Goal: Information Seeking & Learning: Check status

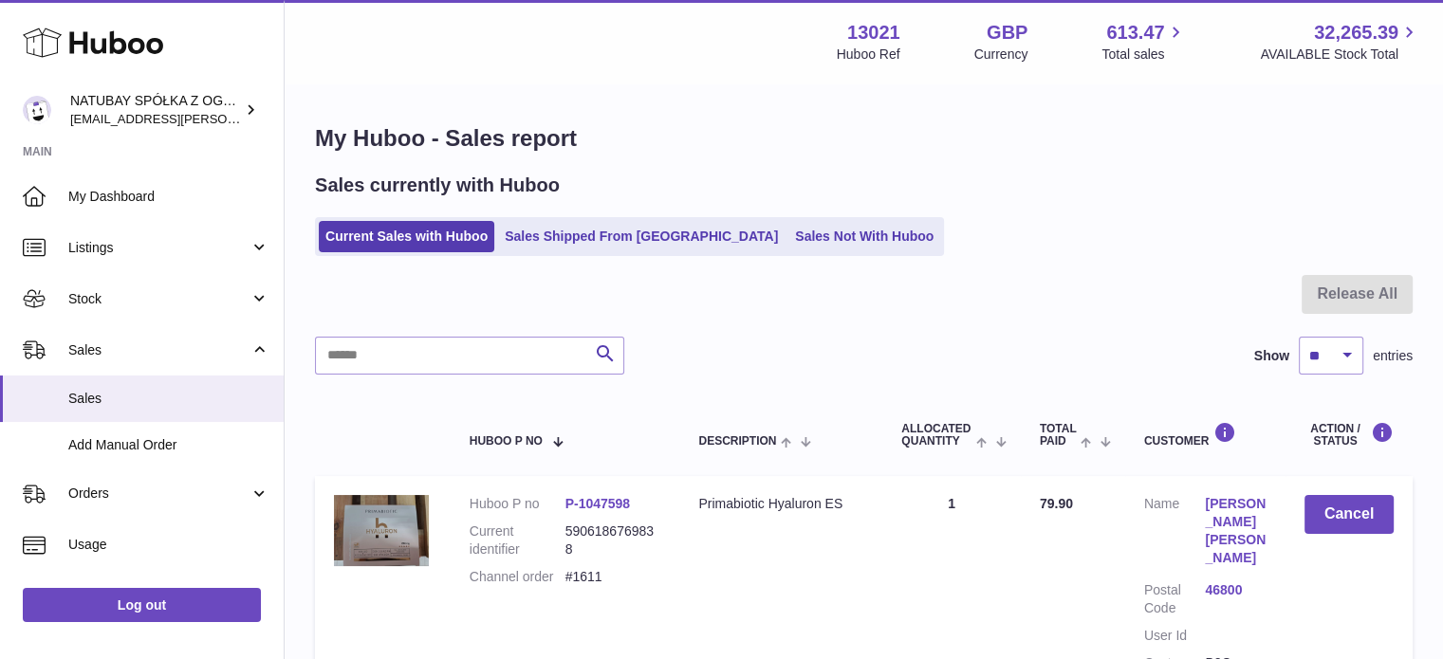
click at [764, 253] on ul "Current Sales with Huboo Sales Shipped From Huboo Sales Not With Huboo" at bounding box center [629, 236] width 629 height 39
click at [788, 242] on link "Sales Not With Huboo" at bounding box center [864, 236] width 152 height 31
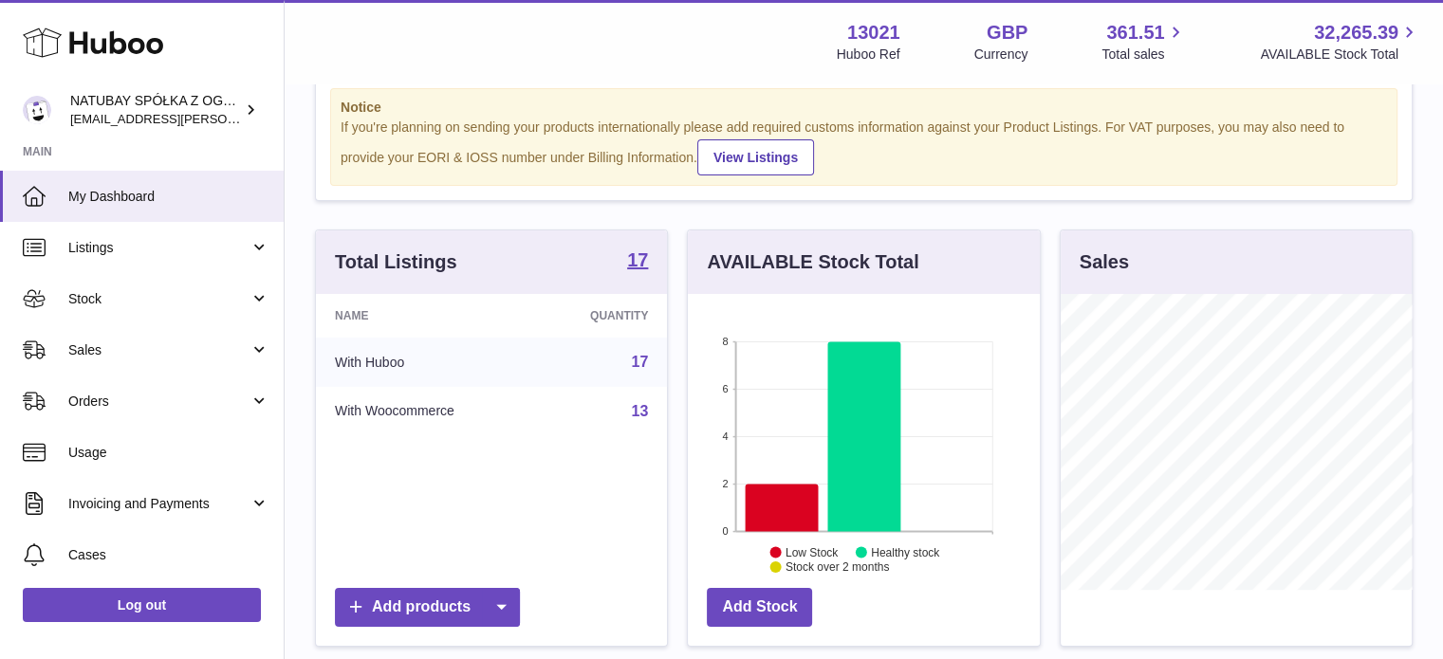
scroll to position [285, 0]
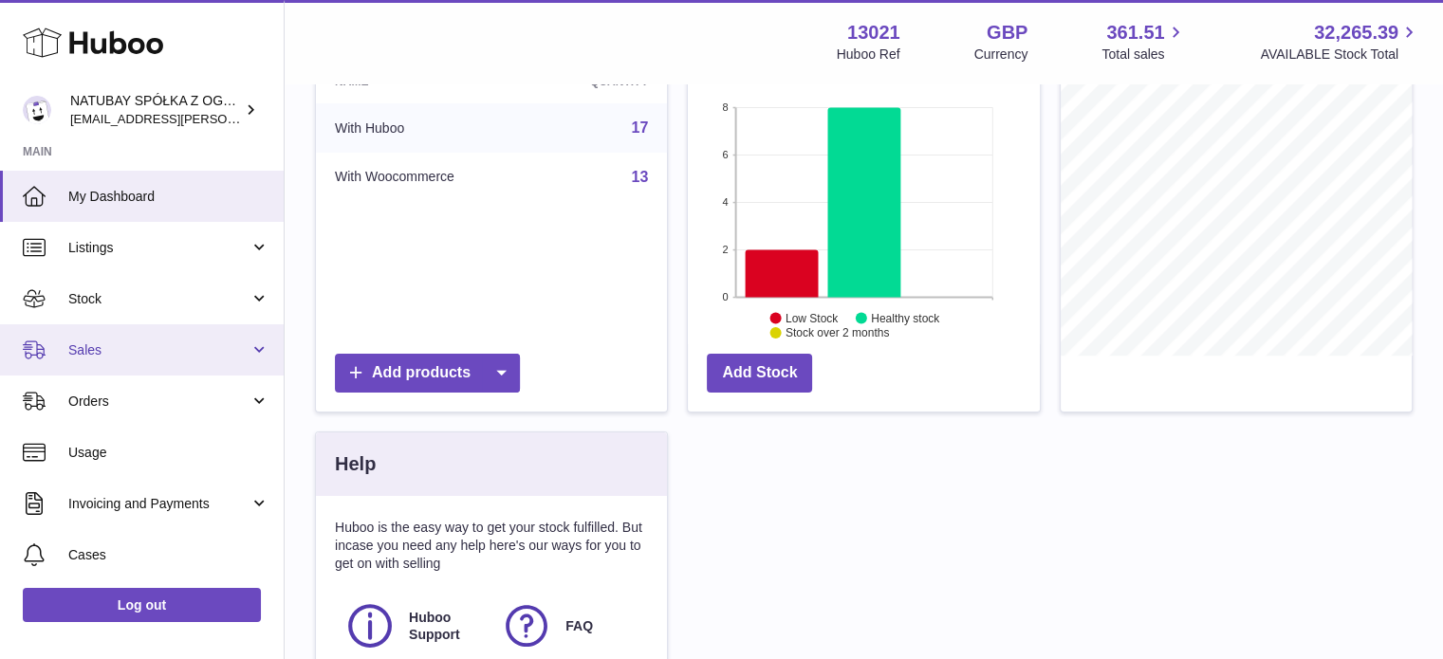
drag, startPoint x: 91, startPoint y: 341, endPoint x: 114, endPoint y: 369, distance: 36.4
click at [91, 341] on span "Sales" at bounding box center [158, 350] width 181 height 18
click at [117, 371] on link "Sales" at bounding box center [142, 349] width 284 height 51
click at [125, 392] on span "Sales" at bounding box center [168, 399] width 201 height 18
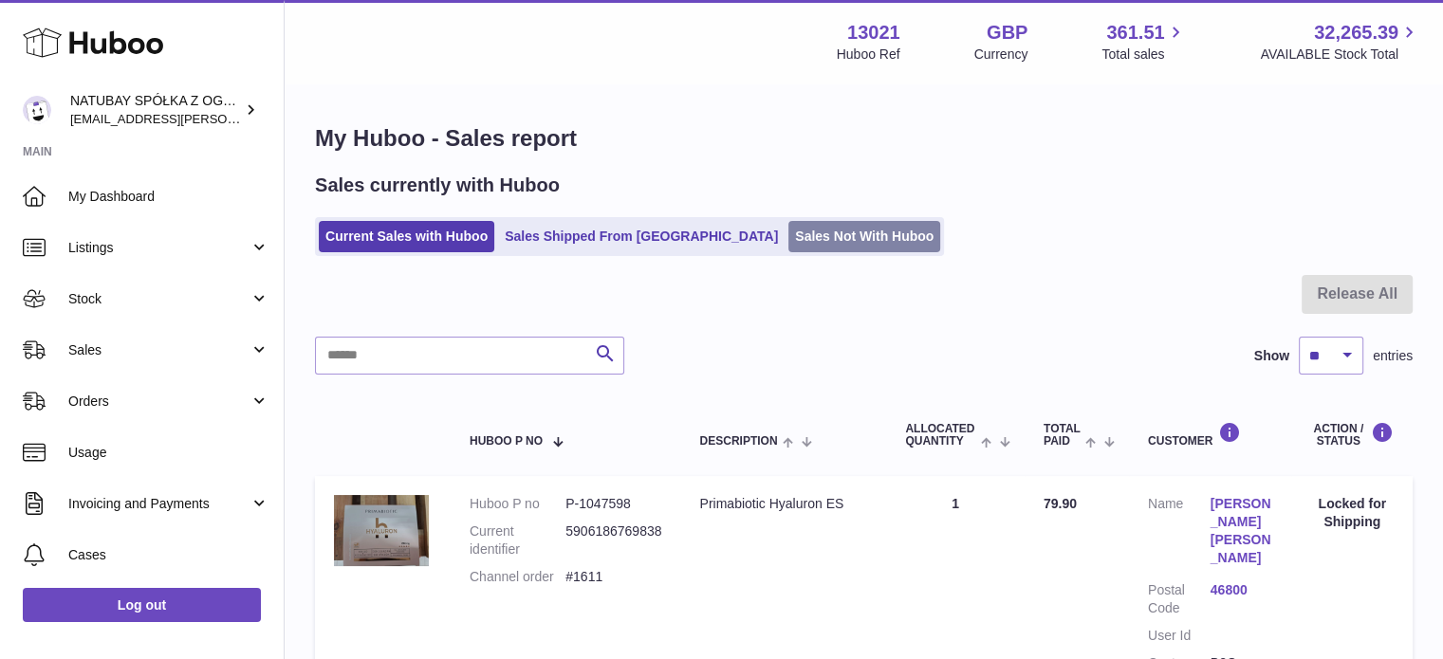
click at [788, 241] on link "Sales Not With Huboo" at bounding box center [864, 236] width 152 height 31
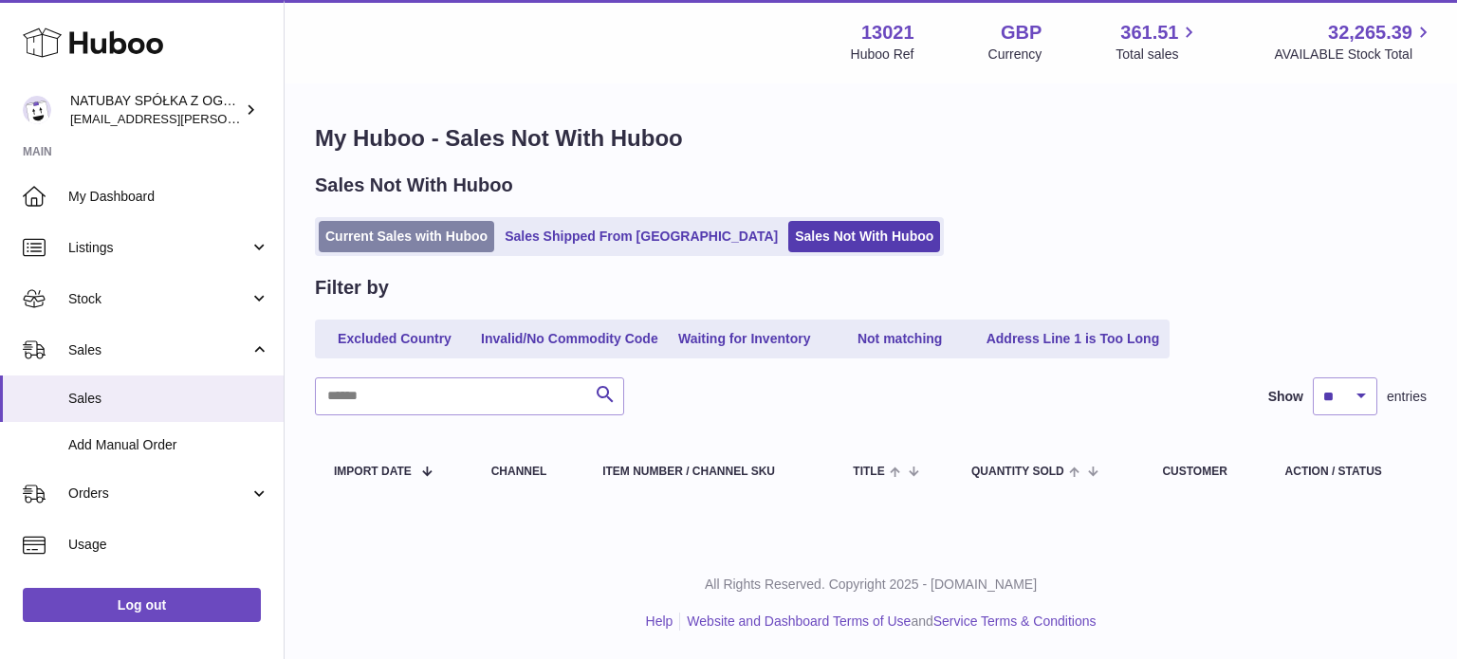
click at [425, 223] on link "Current Sales with Huboo" at bounding box center [406, 236] width 175 height 31
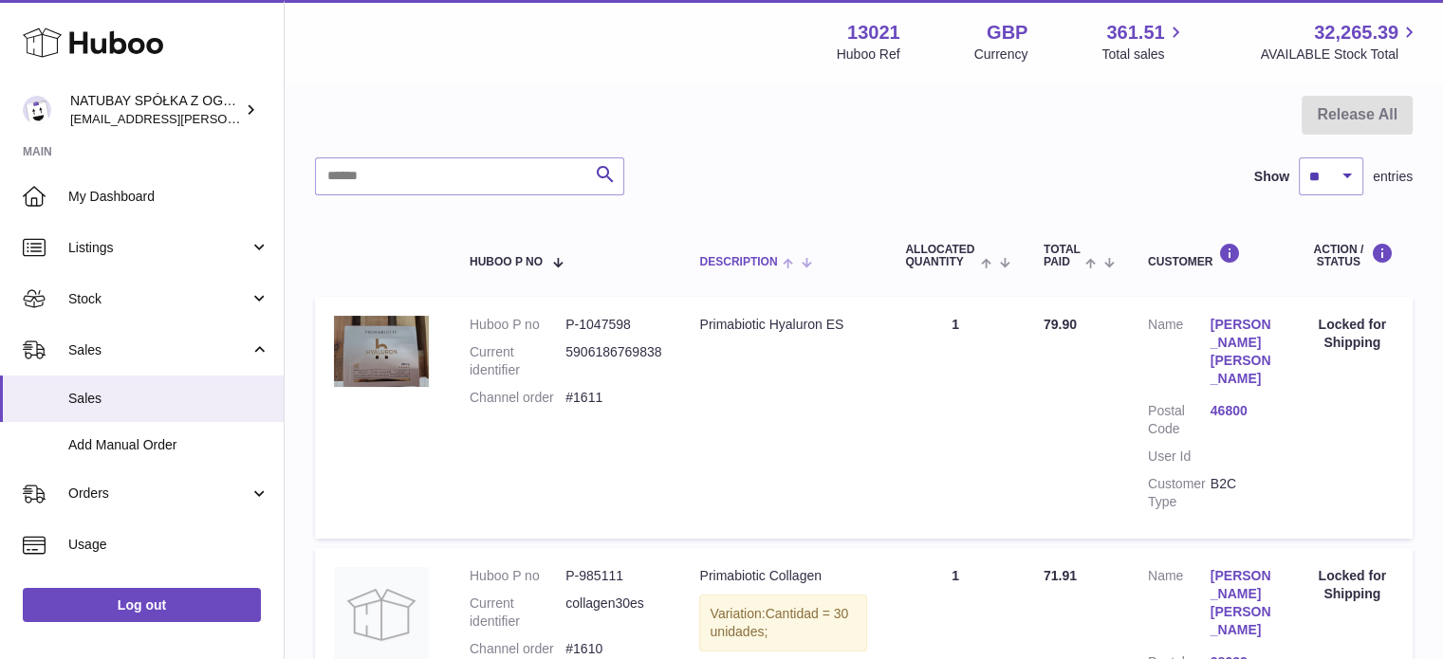
scroll to position [19, 0]
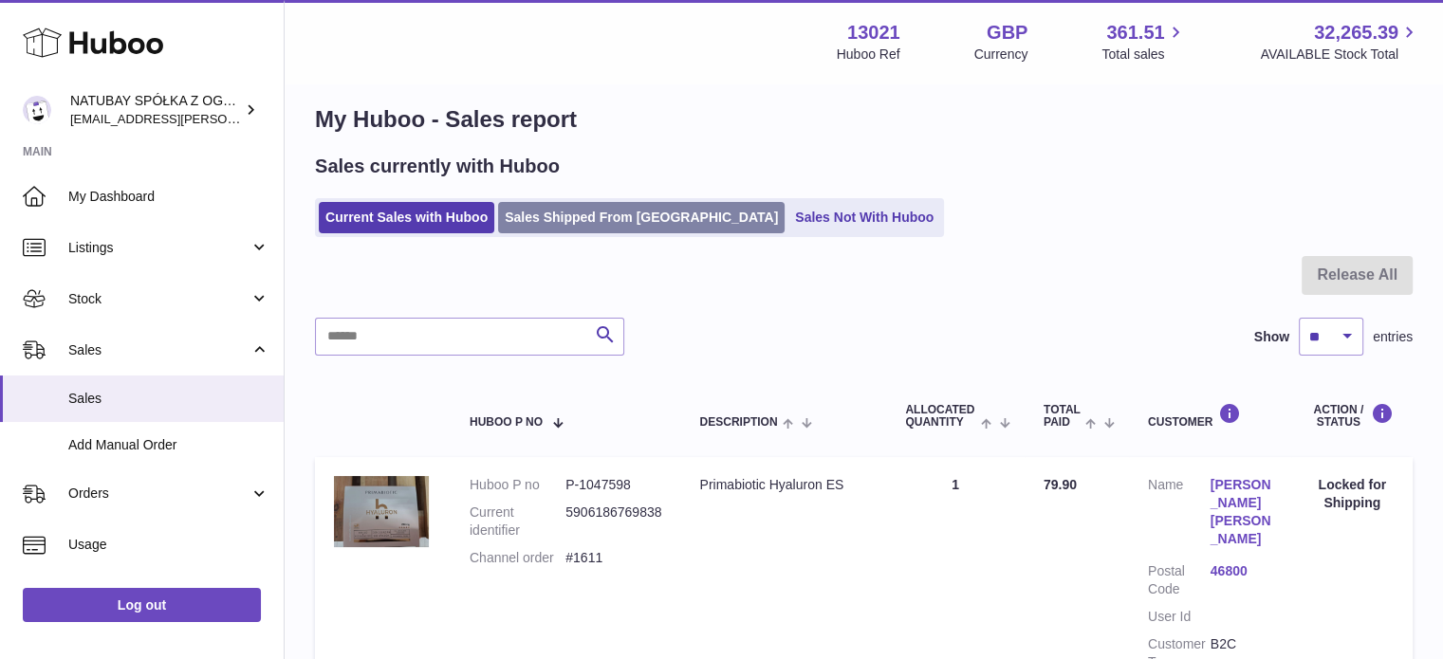
click at [649, 232] on link "Sales Shipped From [GEOGRAPHIC_DATA]" at bounding box center [641, 217] width 286 height 31
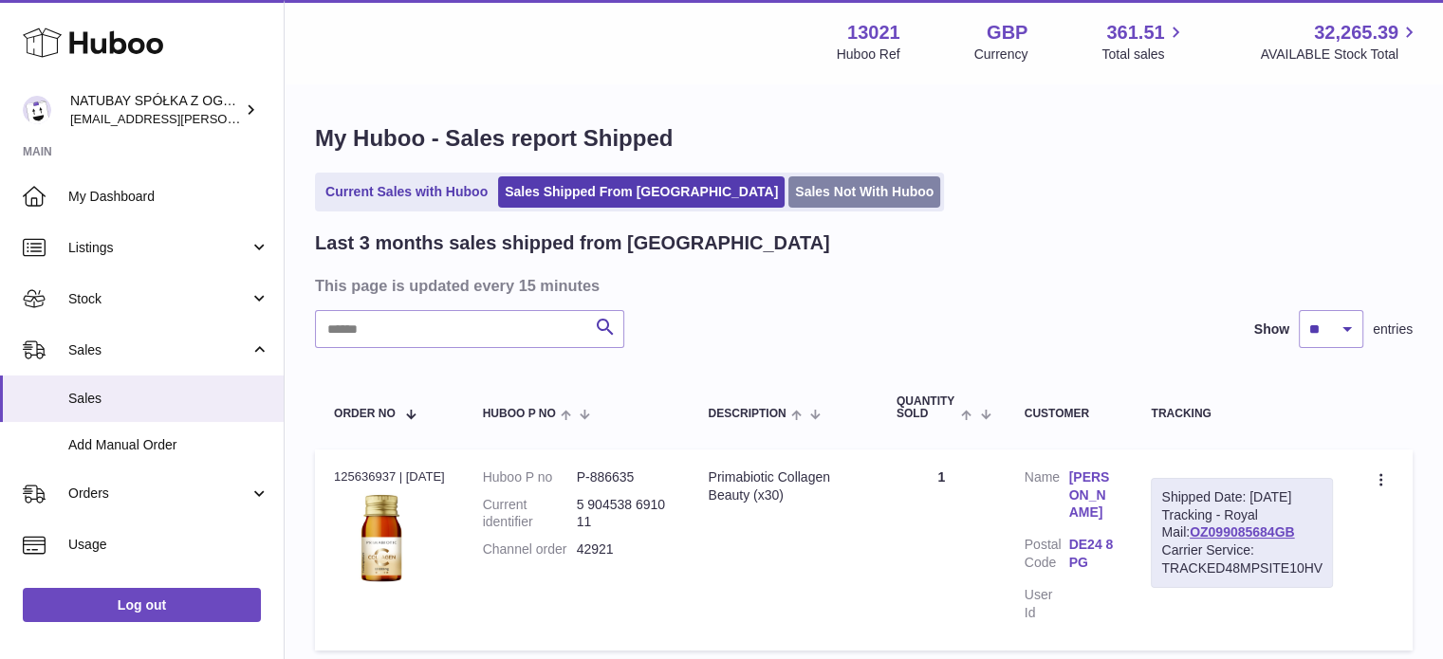
click at [788, 189] on link "Sales Not With Huboo" at bounding box center [864, 191] width 152 height 31
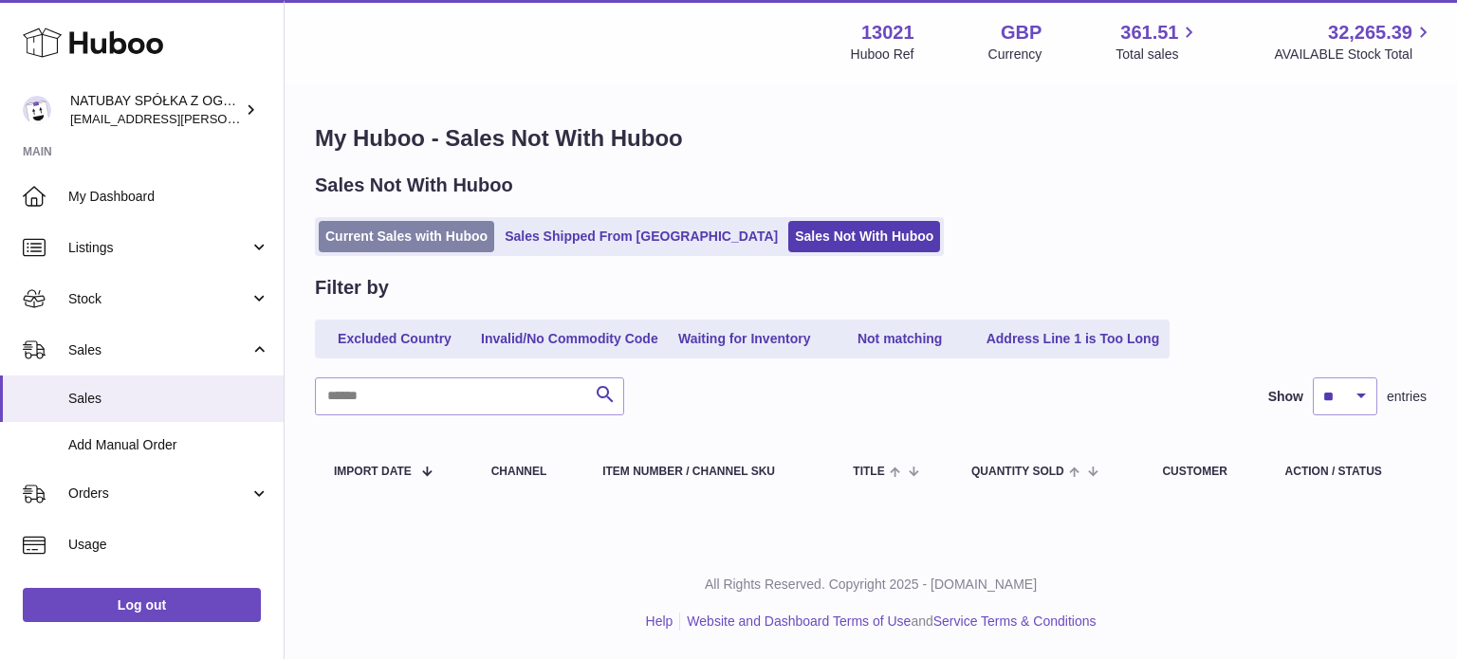
click at [455, 237] on link "Current Sales with Huboo" at bounding box center [406, 236] width 175 height 31
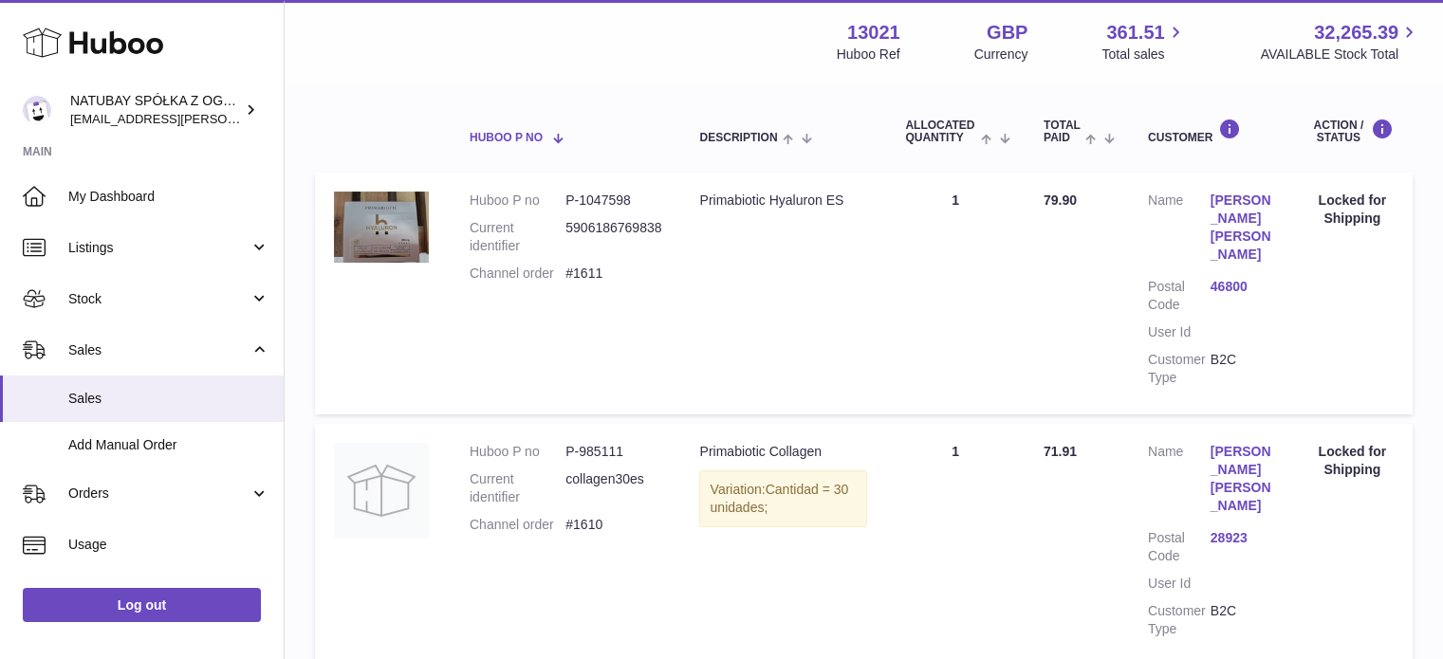
scroll to position [19, 0]
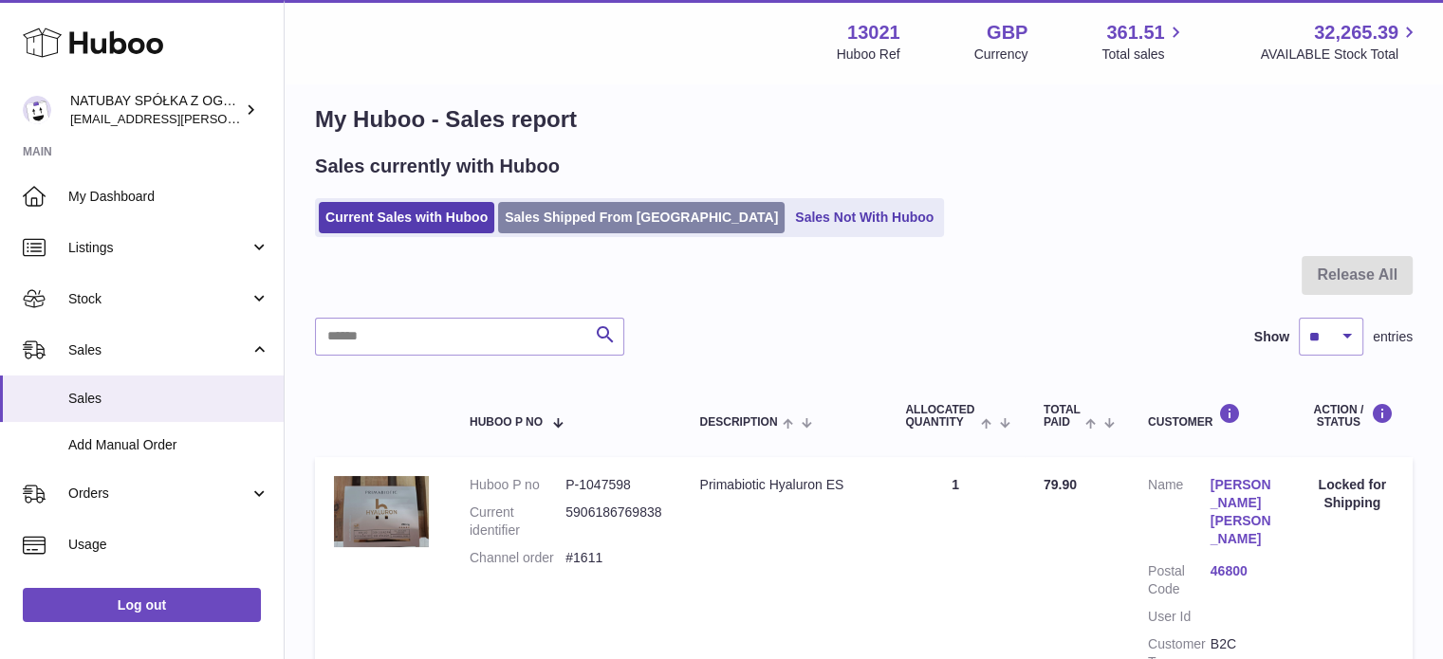
click at [531, 219] on link "Sales Shipped From [GEOGRAPHIC_DATA]" at bounding box center [641, 217] width 286 height 31
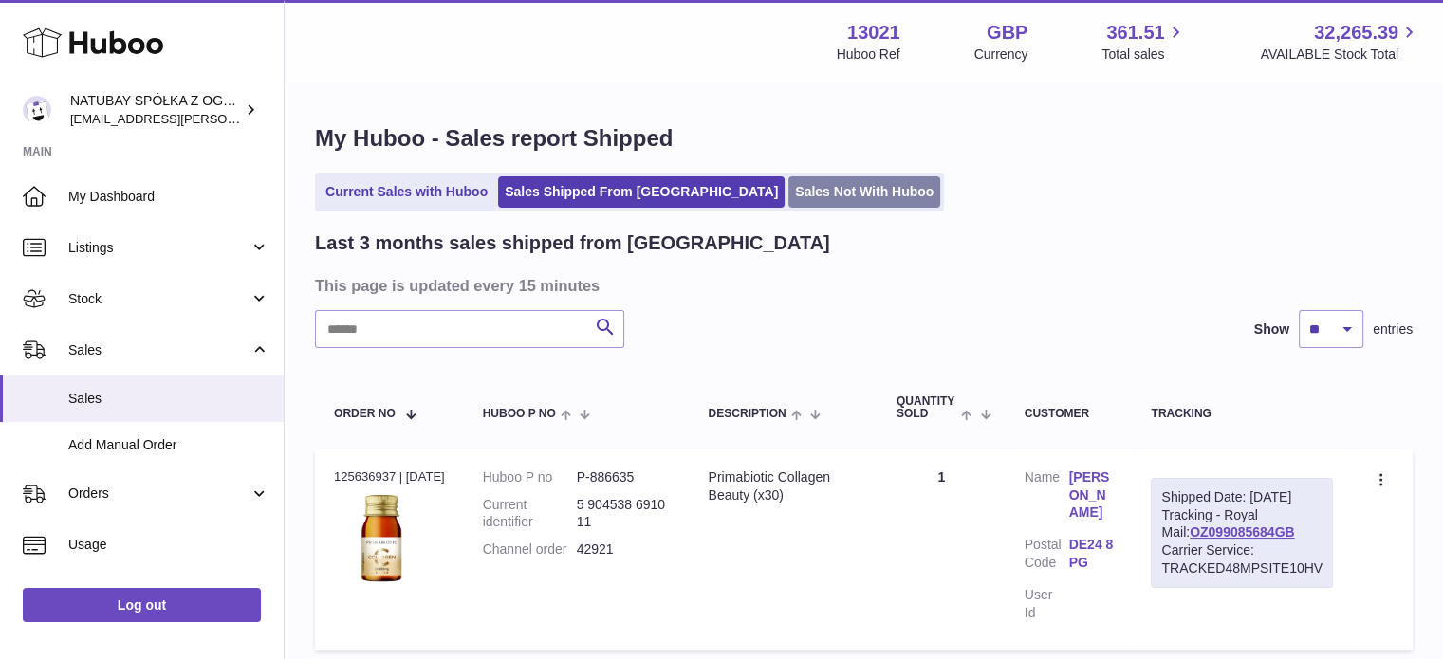
click at [788, 177] on link "Sales Not With Huboo" at bounding box center [864, 191] width 152 height 31
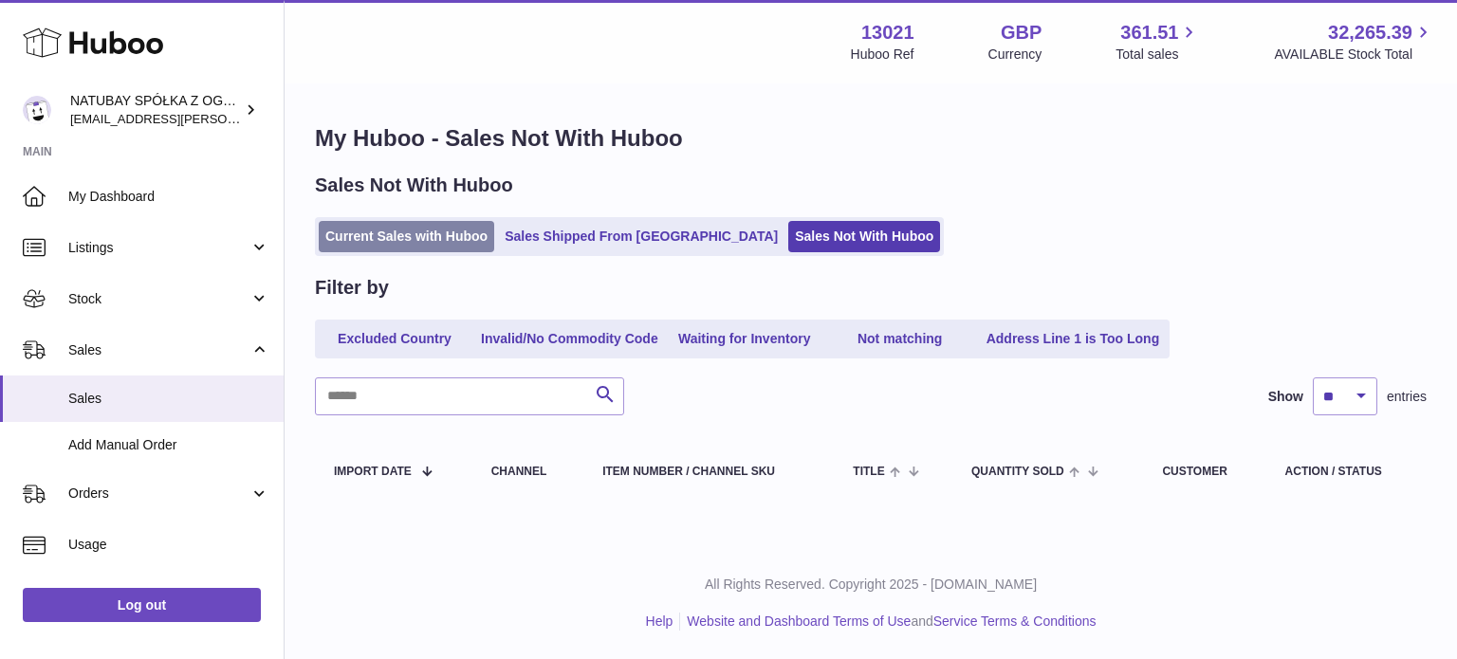
click at [433, 246] on link "Current Sales with Huboo" at bounding box center [406, 236] width 175 height 31
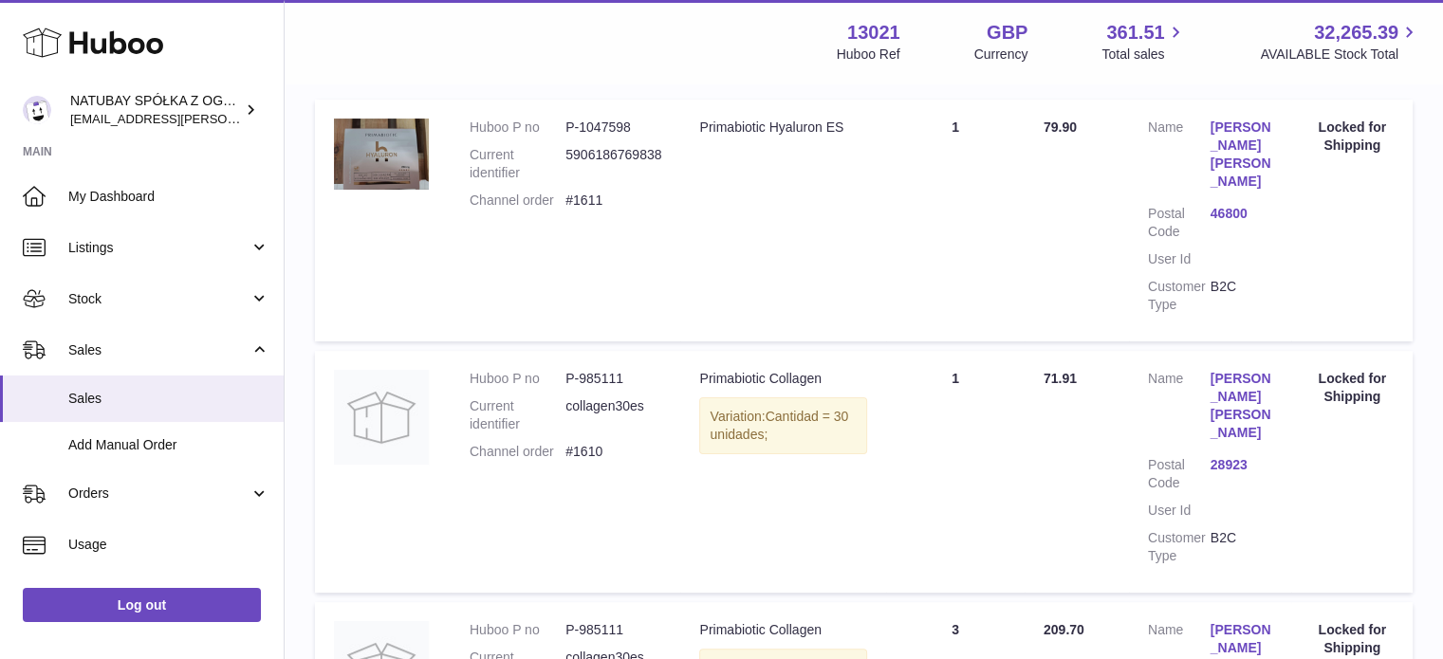
scroll to position [209, 0]
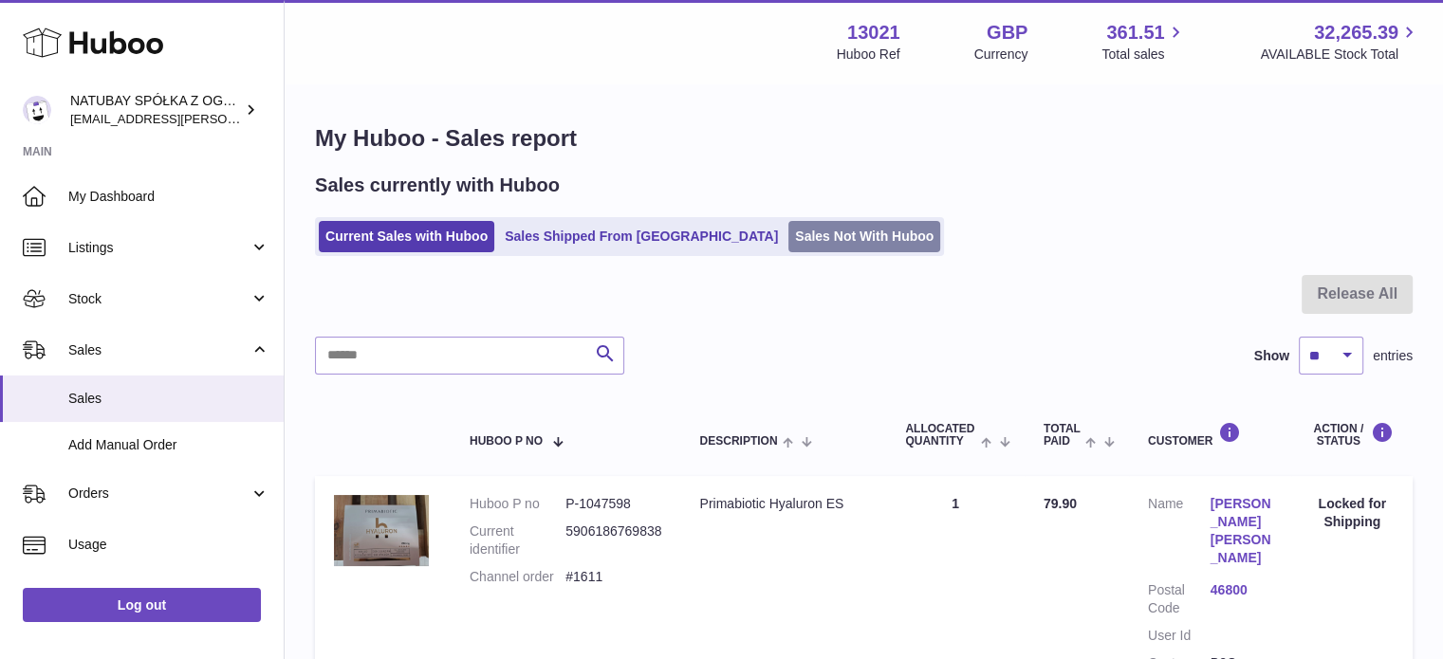
click at [788, 224] on link "Sales Not With Huboo" at bounding box center [864, 236] width 152 height 31
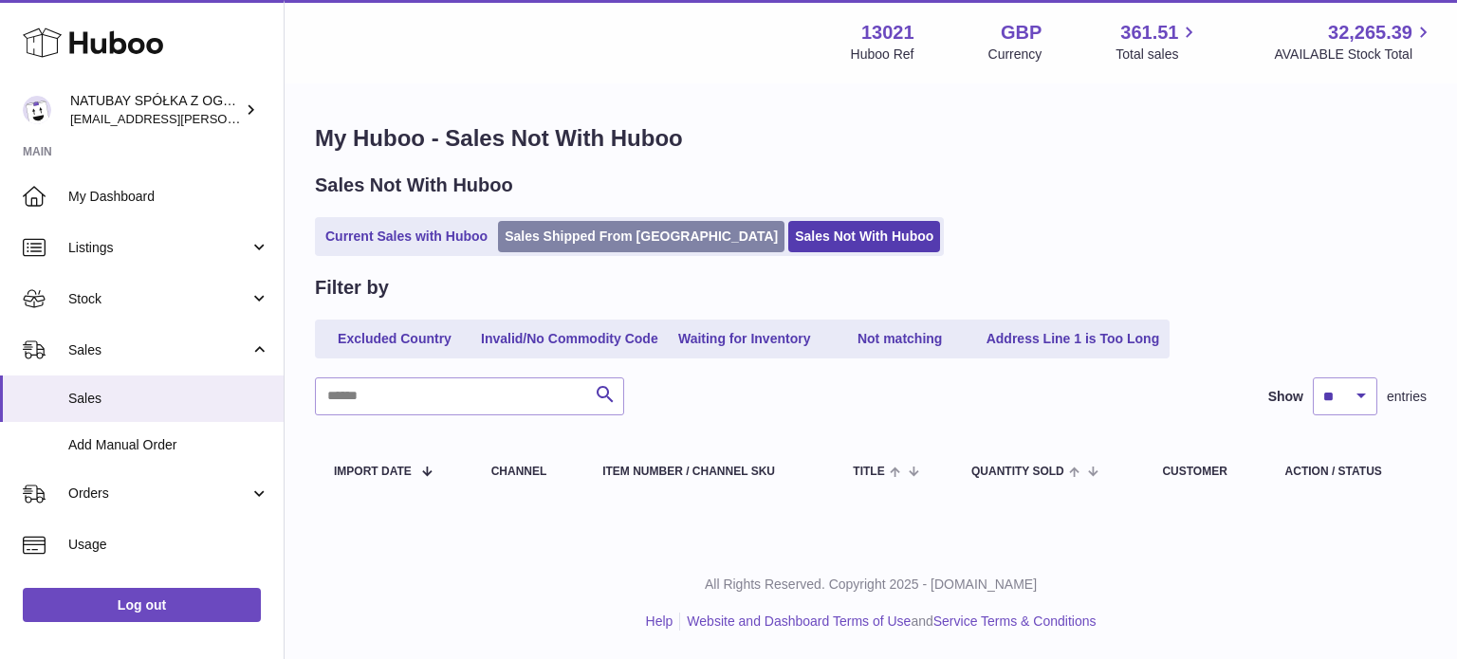
click at [583, 233] on link "Sales Shipped From Huboo" at bounding box center [641, 236] width 286 height 31
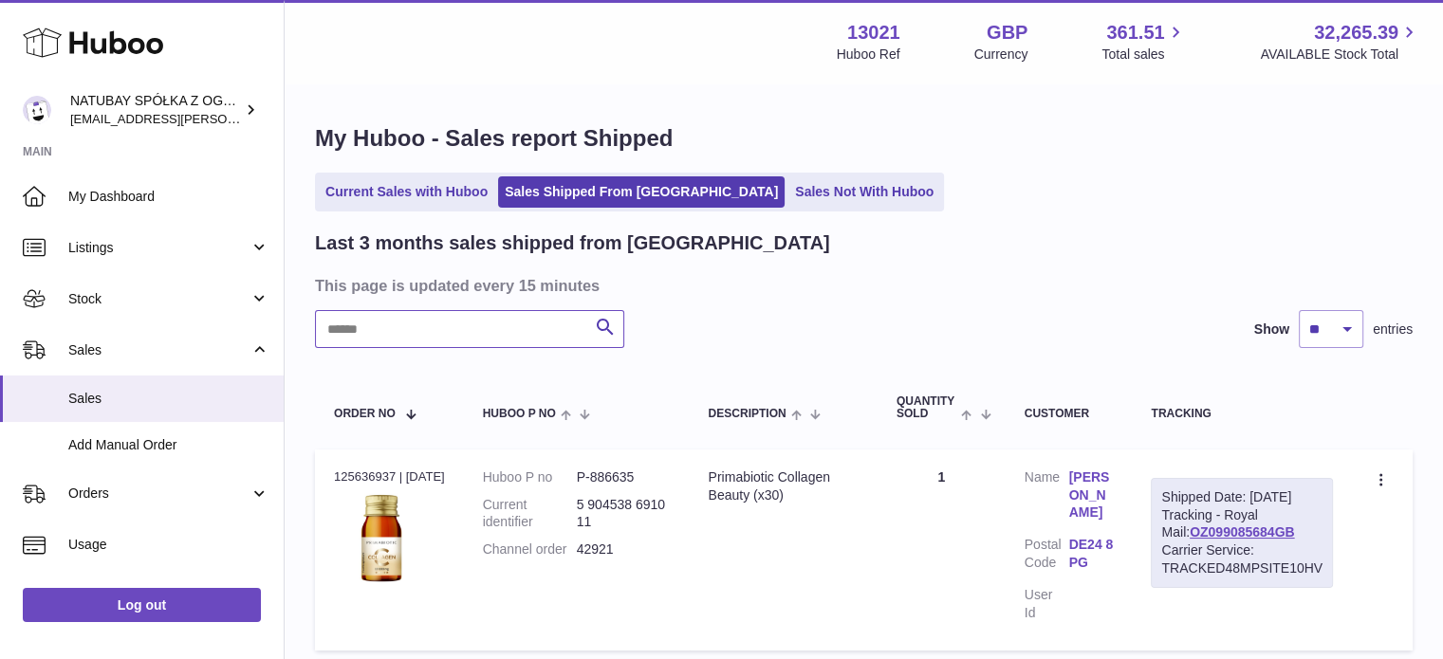
click at [472, 341] on input "text" at bounding box center [469, 329] width 309 height 38
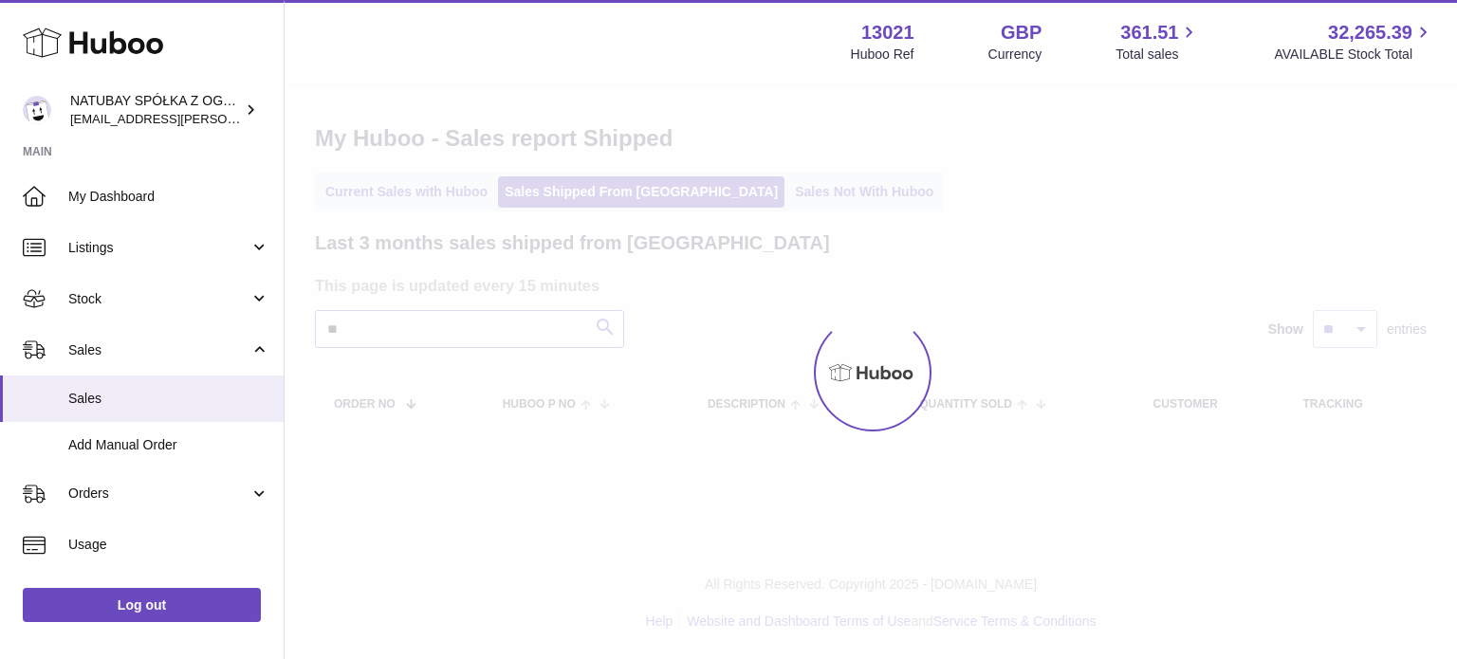
type input "*"
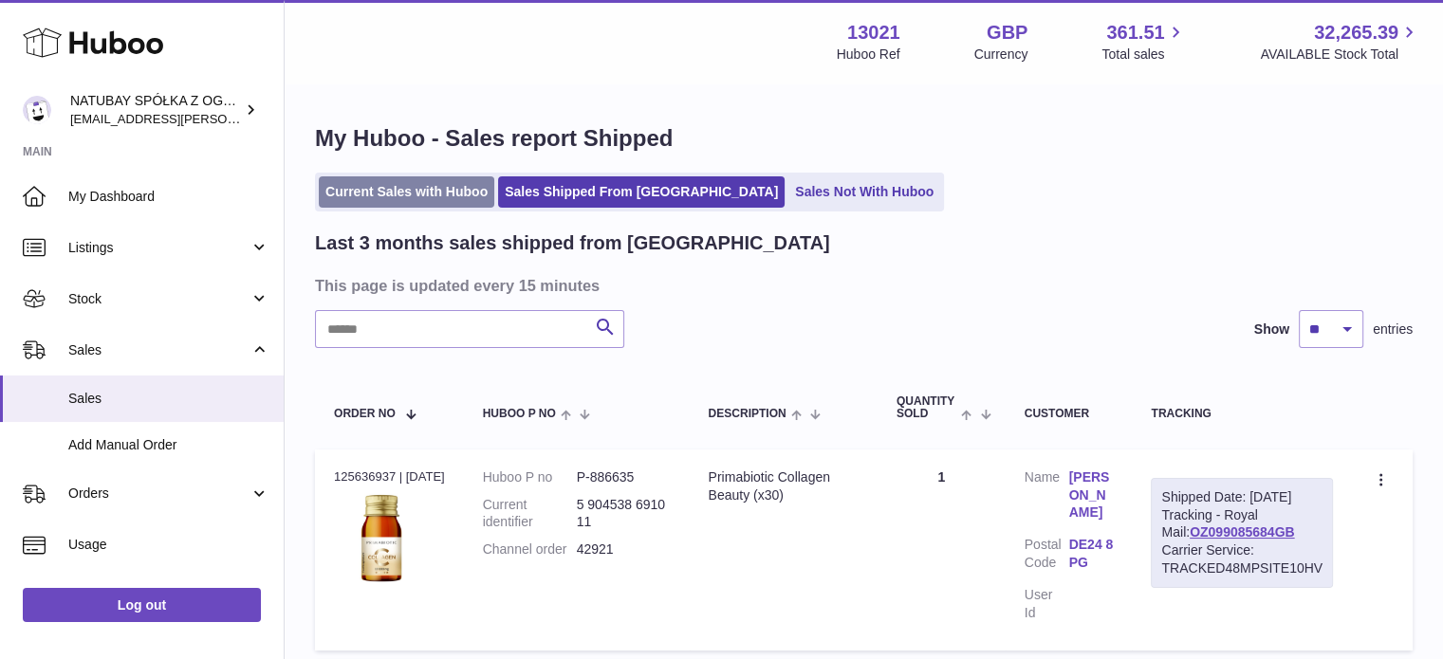
click at [478, 195] on link "Current Sales with Huboo" at bounding box center [406, 191] width 175 height 31
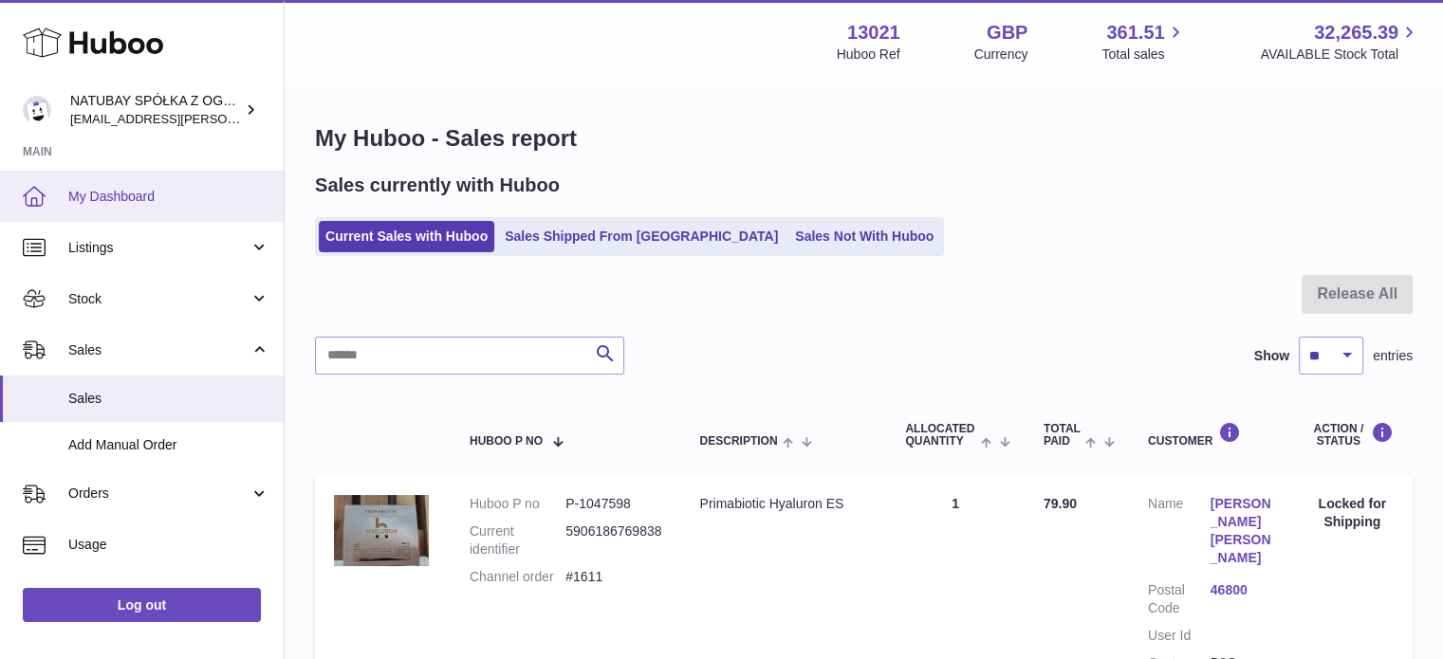
click at [125, 207] on link "My Dashboard" at bounding box center [142, 196] width 284 height 51
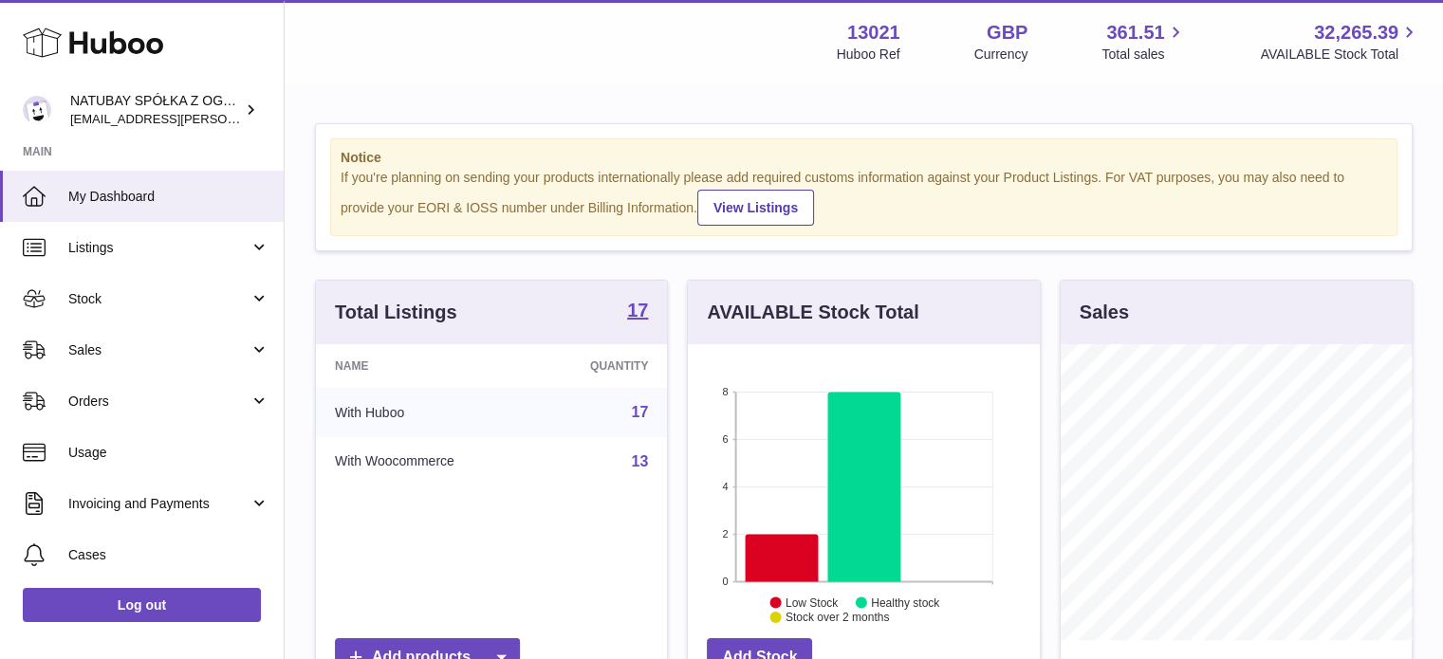
scroll to position [296, 352]
click at [801, 534] on icon at bounding box center [782, 557] width 73 height 47
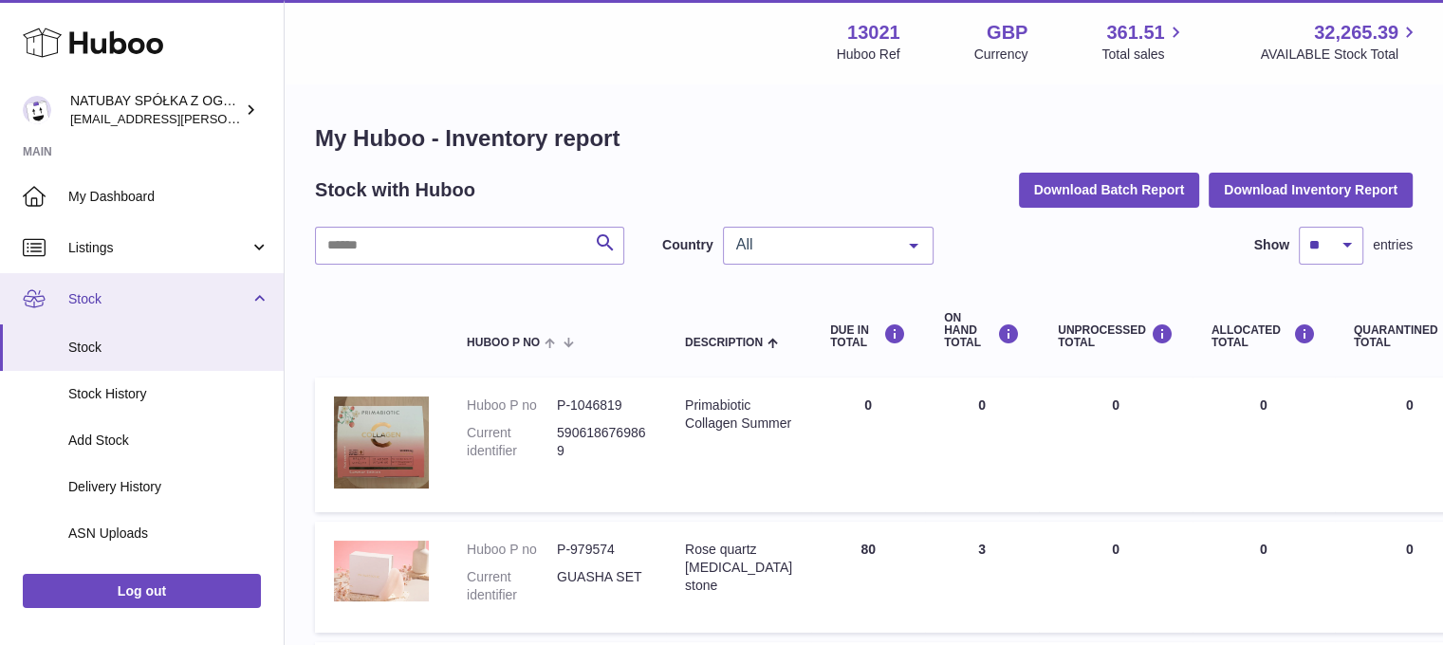
drag, startPoint x: 136, startPoint y: 324, endPoint x: 137, endPoint y: 312, distance: 12.4
click at [136, 324] on link "Stock" at bounding box center [142, 347] width 284 height 46
click at [138, 303] on span "Stock" at bounding box center [158, 299] width 181 height 18
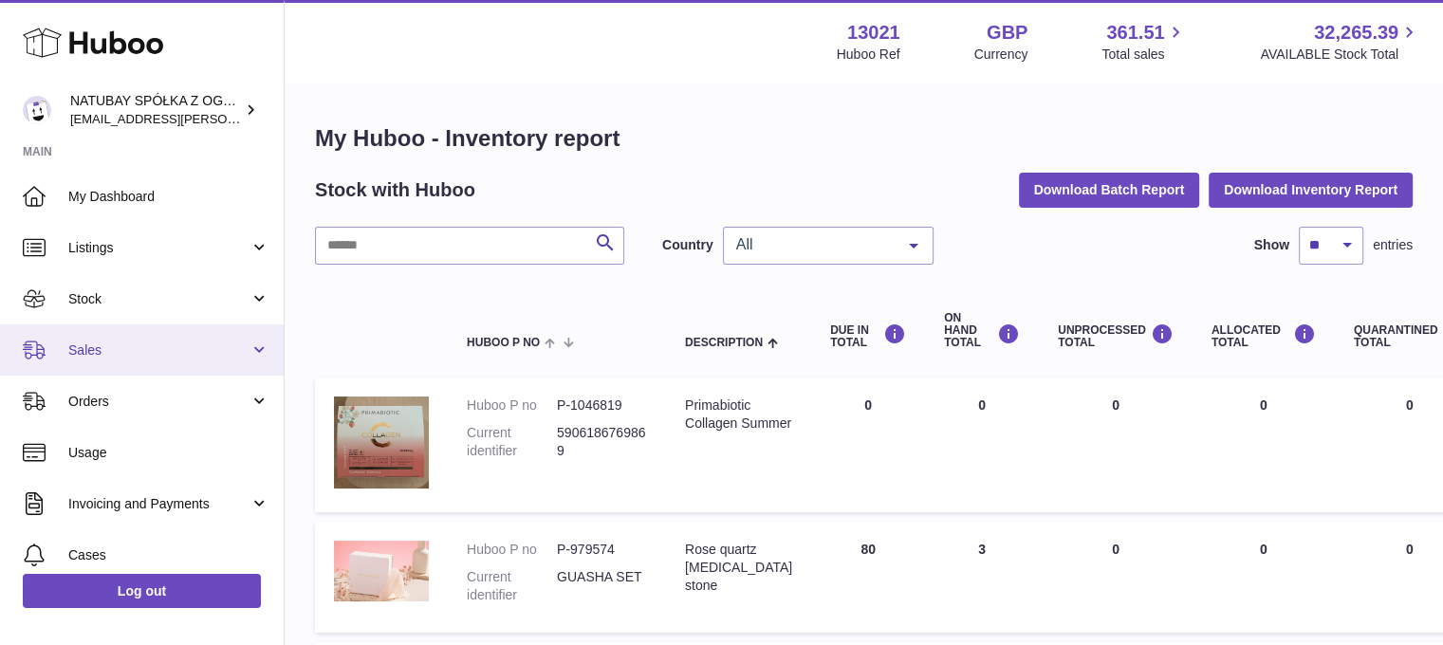
click at [124, 341] on span "Sales" at bounding box center [158, 350] width 181 height 18
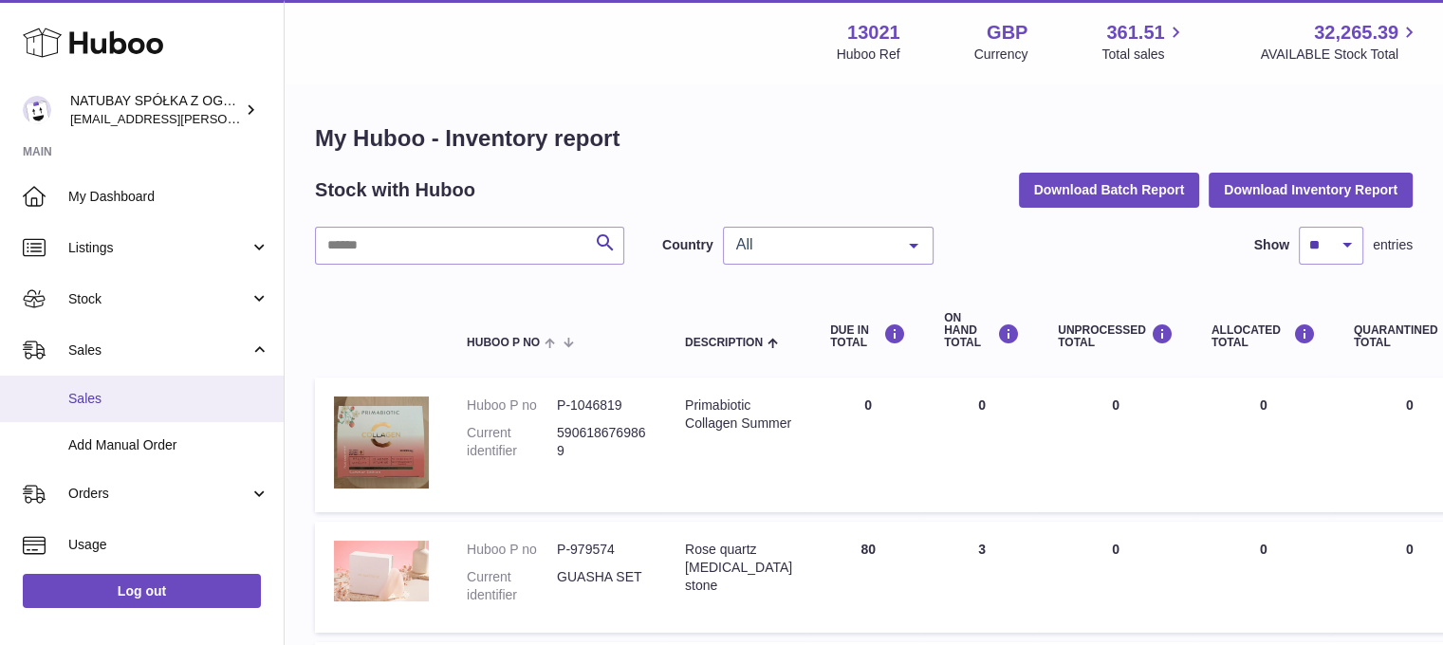
click at [117, 390] on span "Sales" at bounding box center [168, 399] width 201 height 18
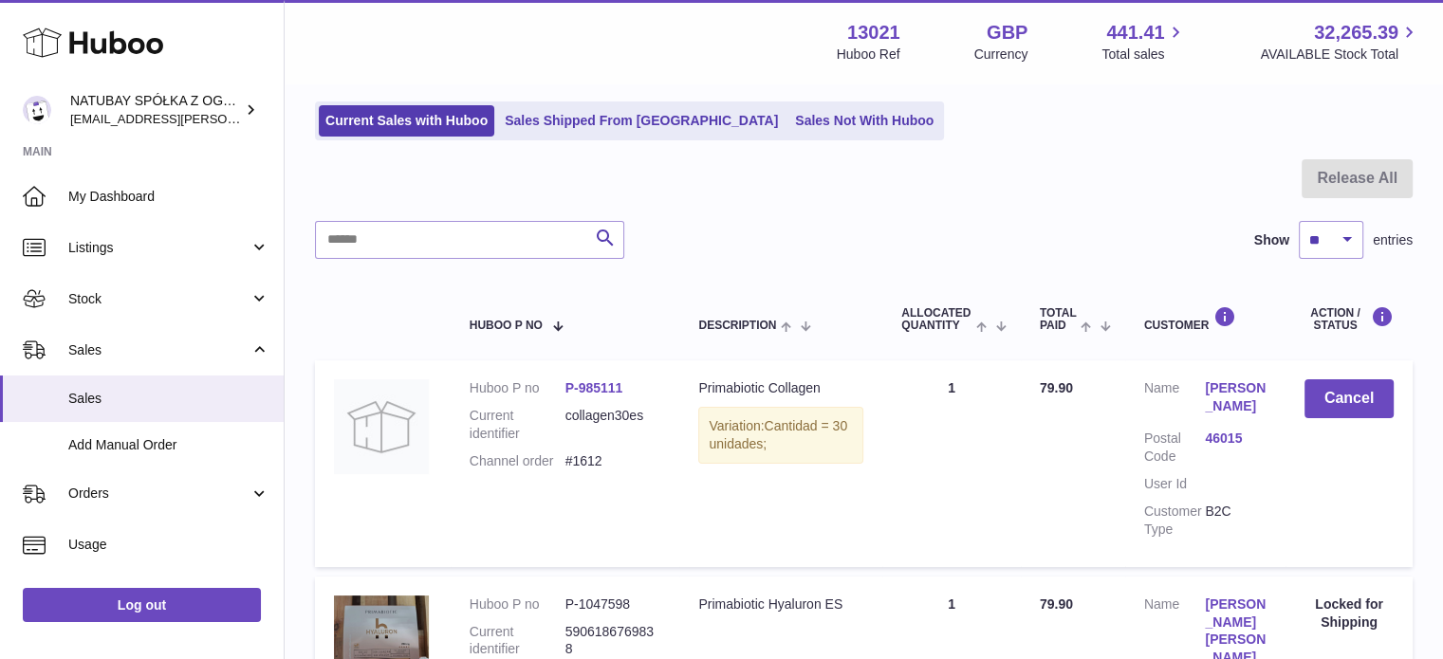
scroll to position [95, 0]
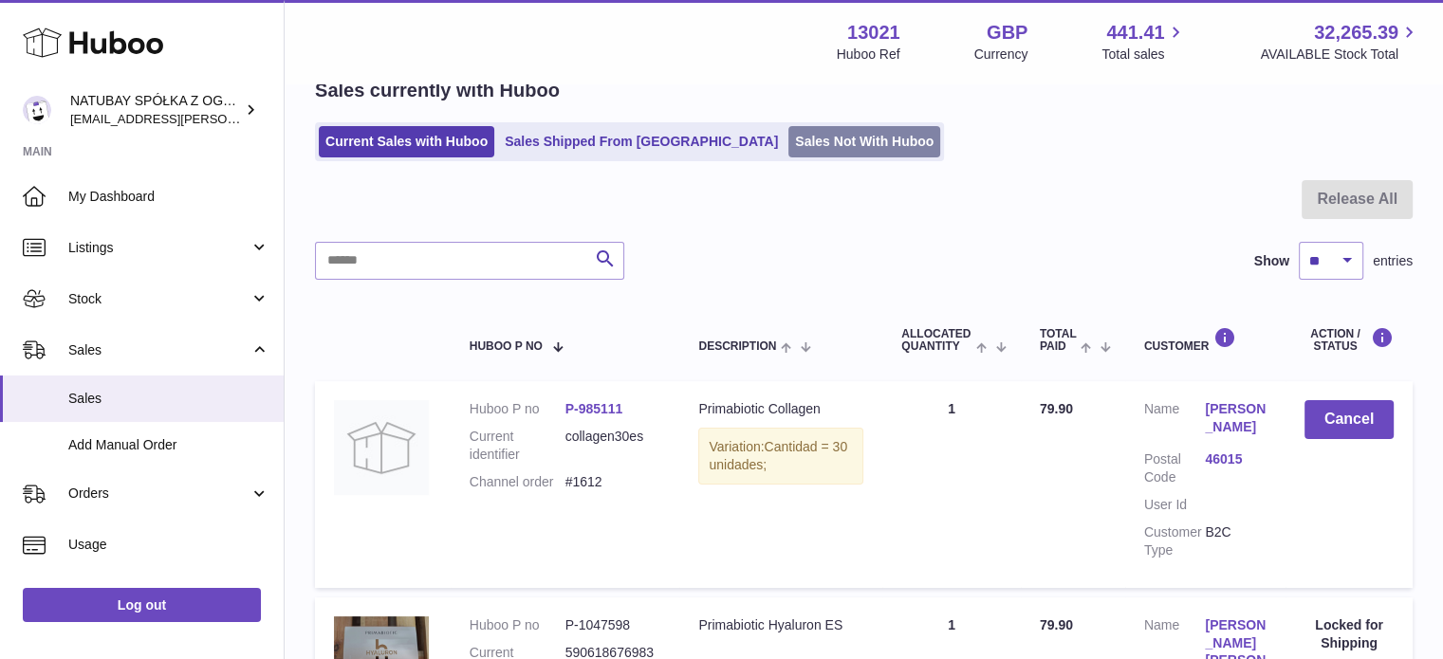
click at [788, 143] on link "Sales Not With Huboo" at bounding box center [864, 141] width 152 height 31
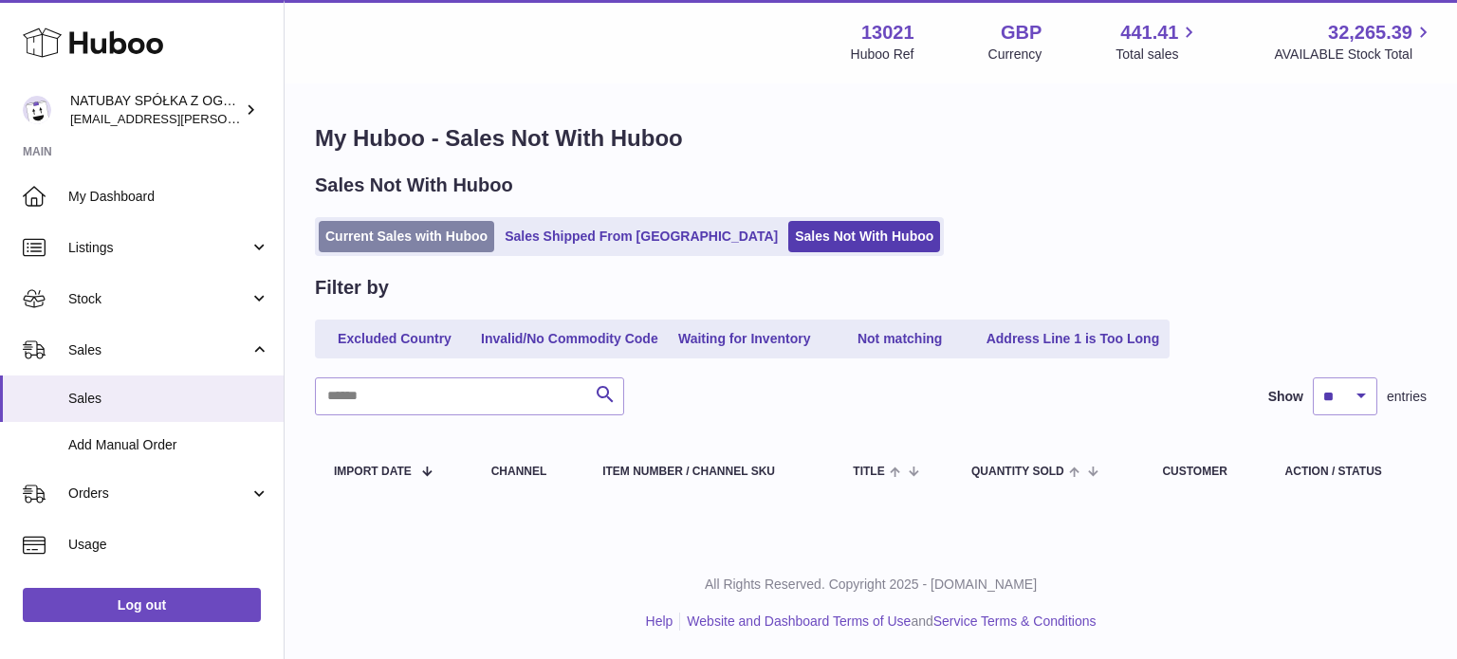
click at [408, 238] on link "Current Sales with Huboo" at bounding box center [406, 236] width 175 height 31
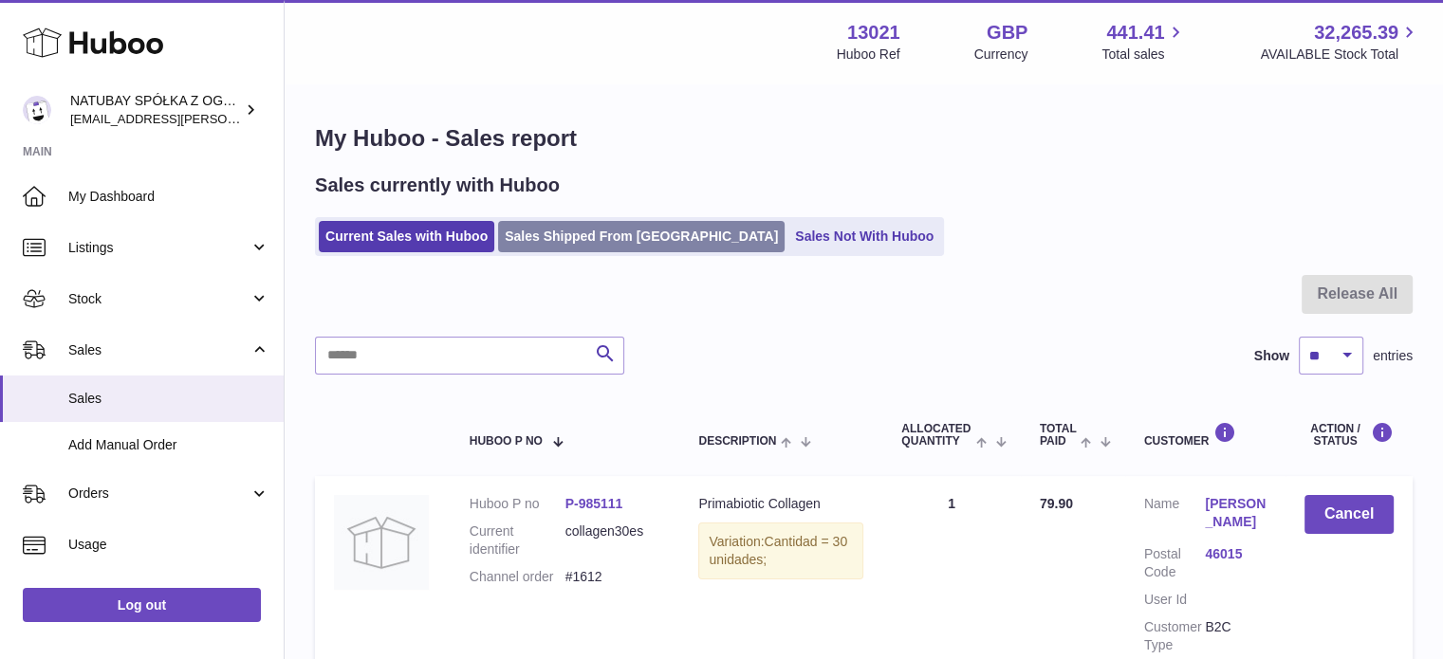
click at [589, 228] on link "Sales Shipped From [GEOGRAPHIC_DATA]" at bounding box center [641, 236] width 286 height 31
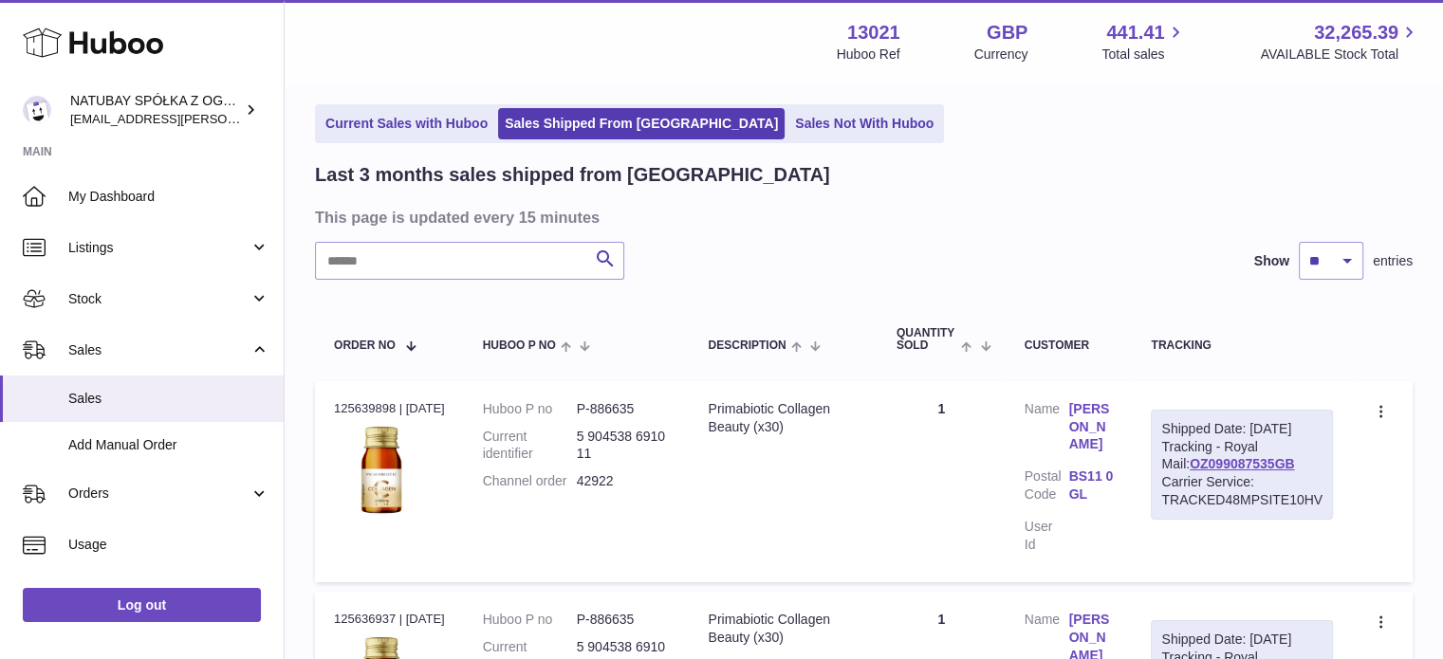
scroll to position [95, 0]
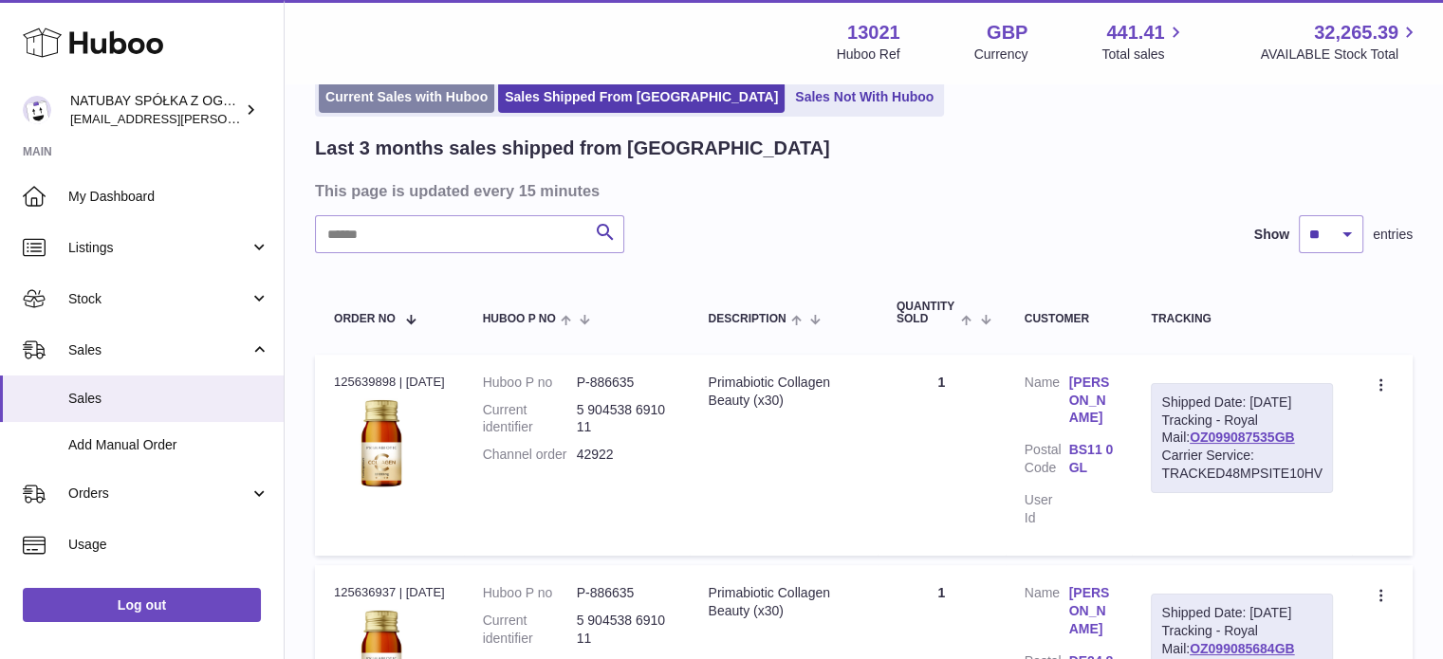
click at [414, 83] on link "Current Sales with Huboo" at bounding box center [406, 97] width 175 height 31
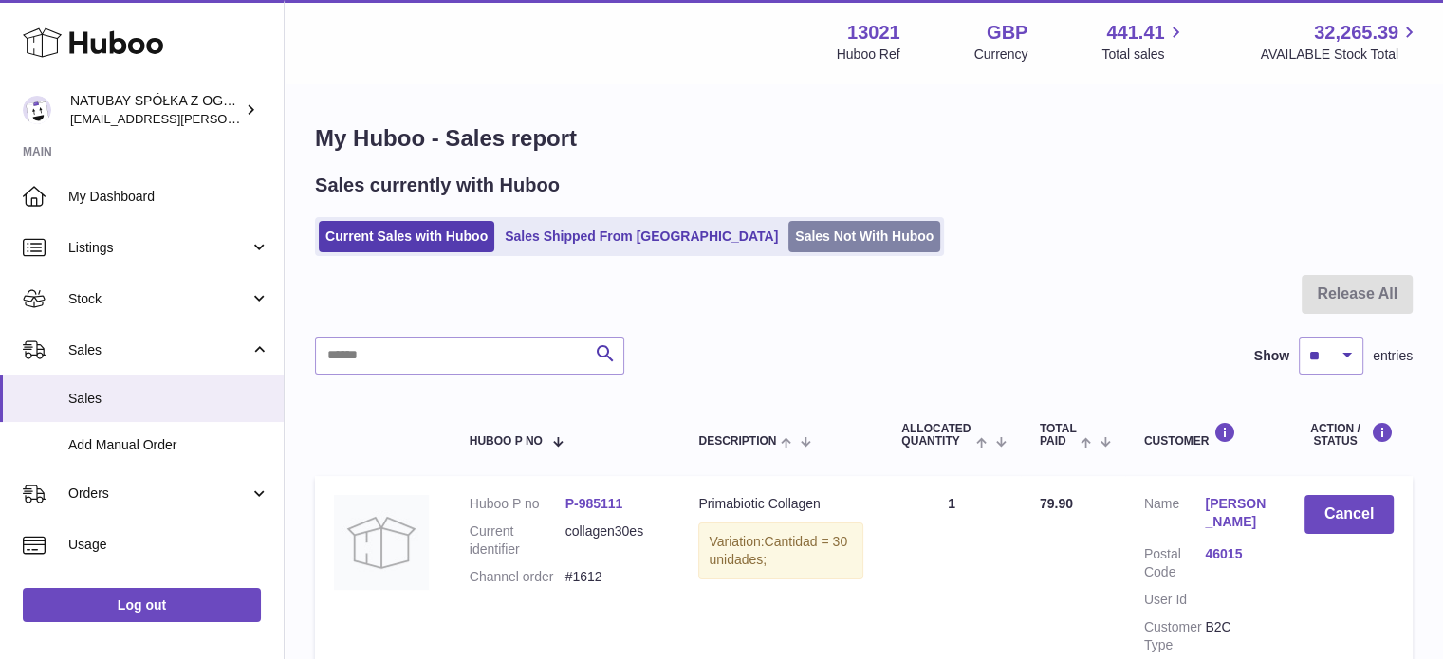
click at [788, 240] on link "Sales Not With Huboo" at bounding box center [864, 236] width 152 height 31
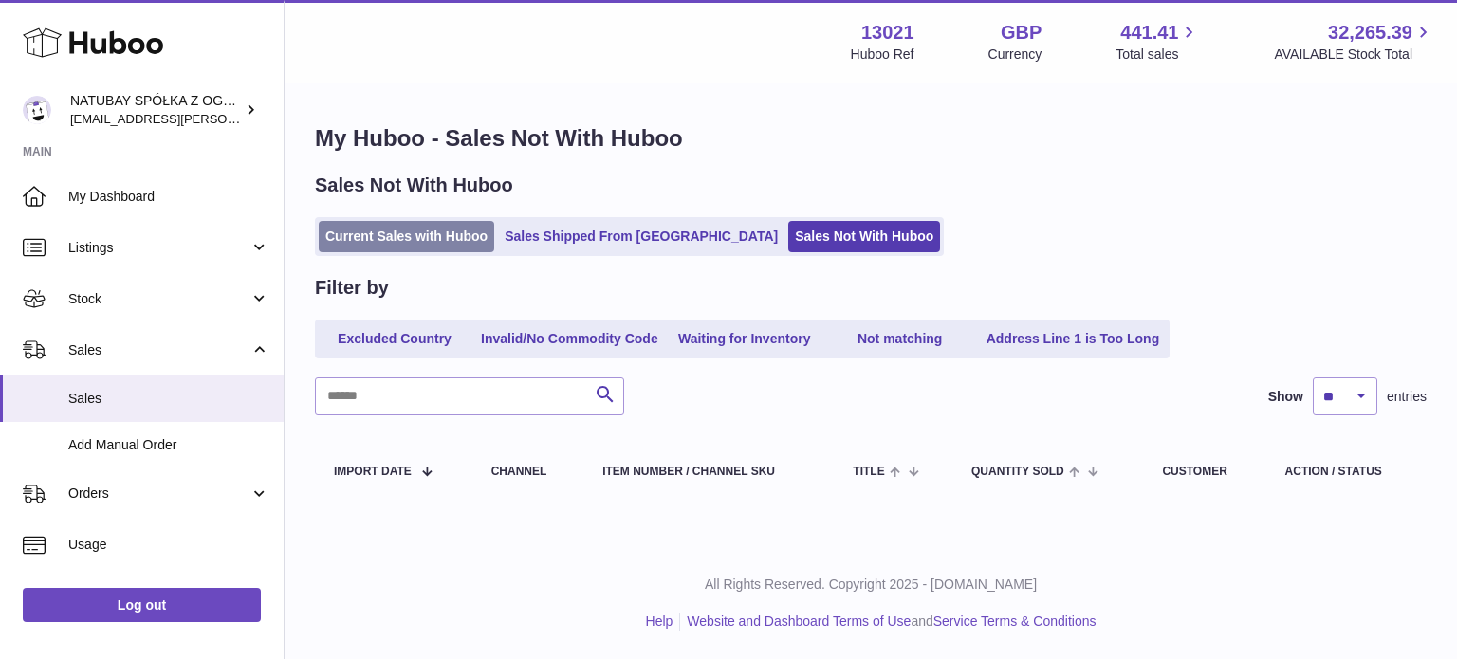
click at [484, 230] on link "Current Sales with Huboo" at bounding box center [406, 236] width 175 height 31
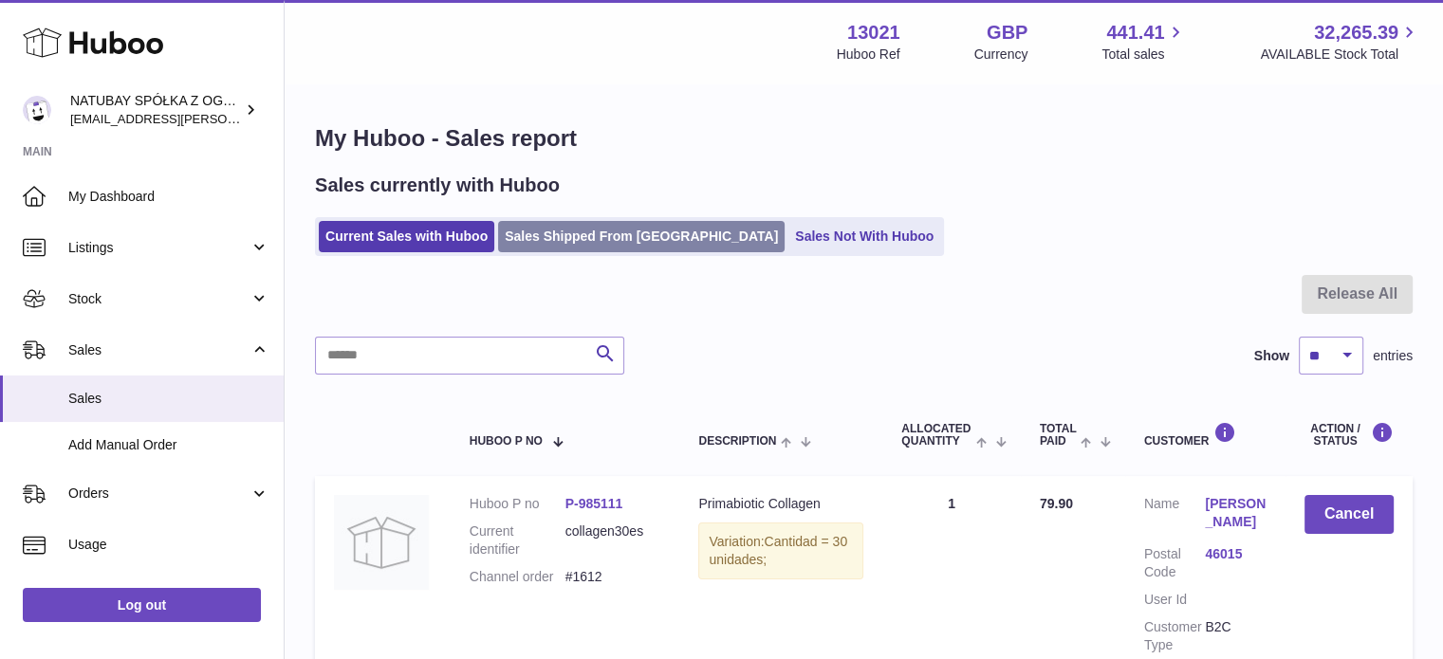
click at [543, 221] on ul "Current Sales with Huboo Sales Shipped From Huboo Sales Not With Huboo" at bounding box center [629, 236] width 629 height 39
click at [542, 227] on link "Sales Shipped From [GEOGRAPHIC_DATA]" at bounding box center [641, 236] width 286 height 31
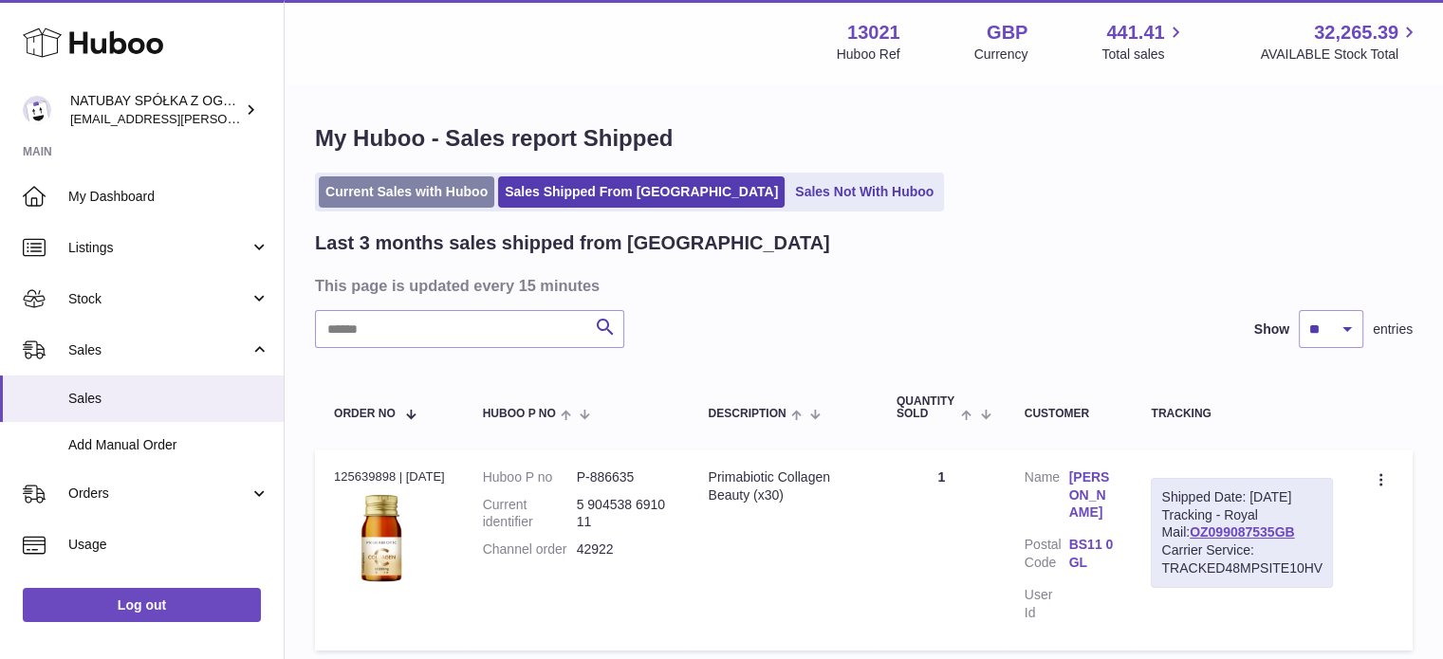
click at [369, 194] on link "Current Sales with Huboo" at bounding box center [406, 191] width 175 height 31
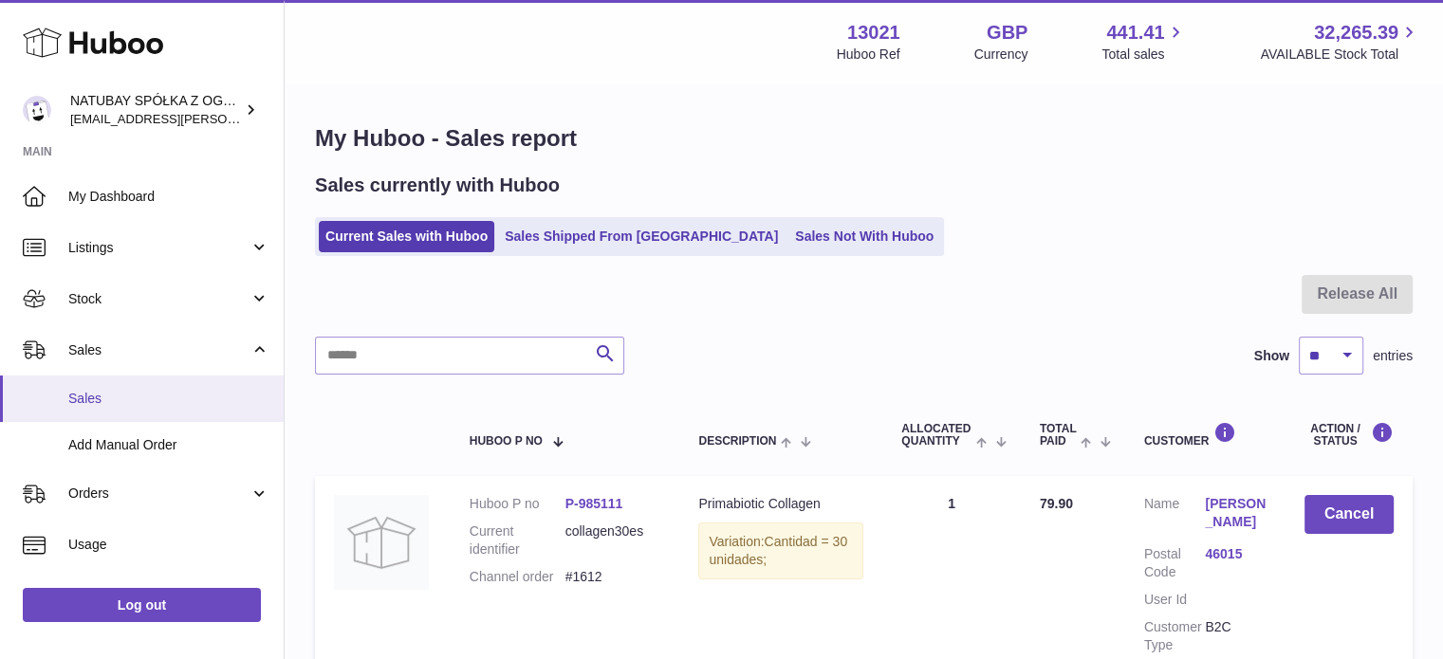
click at [171, 379] on link "Sales" at bounding box center [142, 399] width 284 height 46
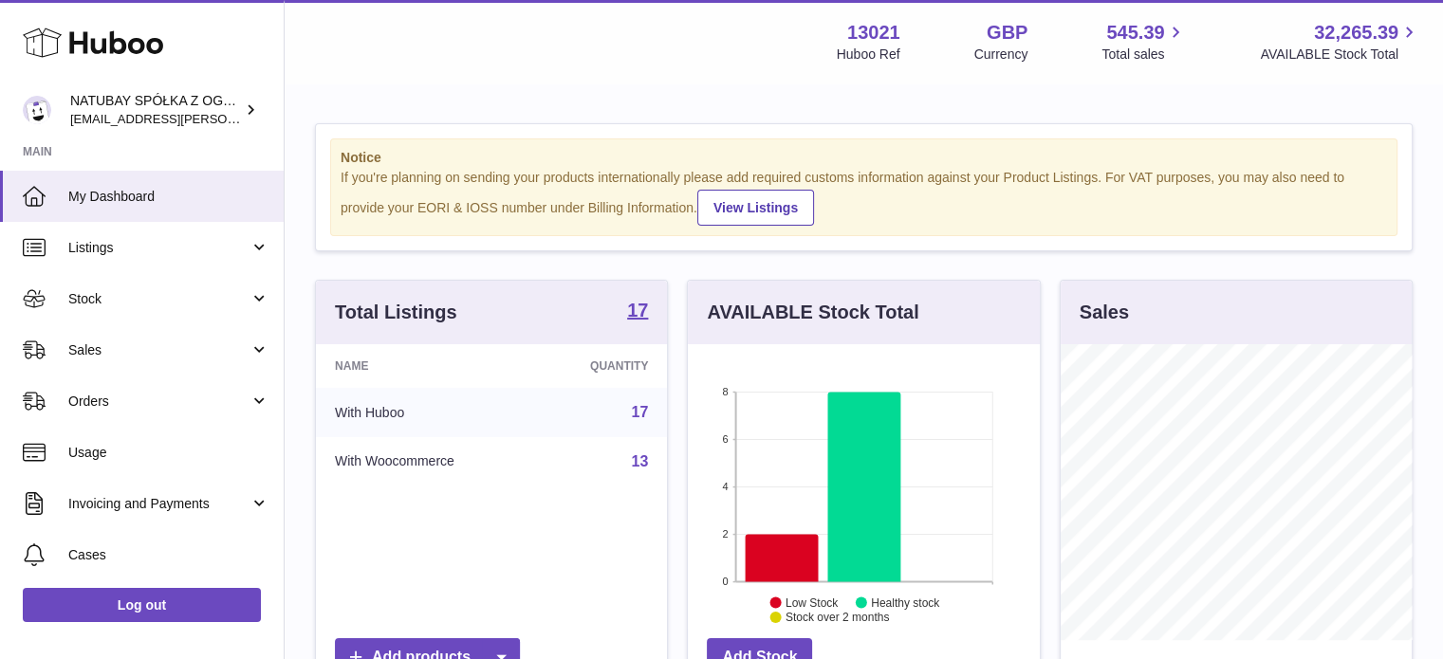
scroll to position [296, 352]
click at [144, 344] on span "Sales" at bounding box center [158, 350] width 181 height 18
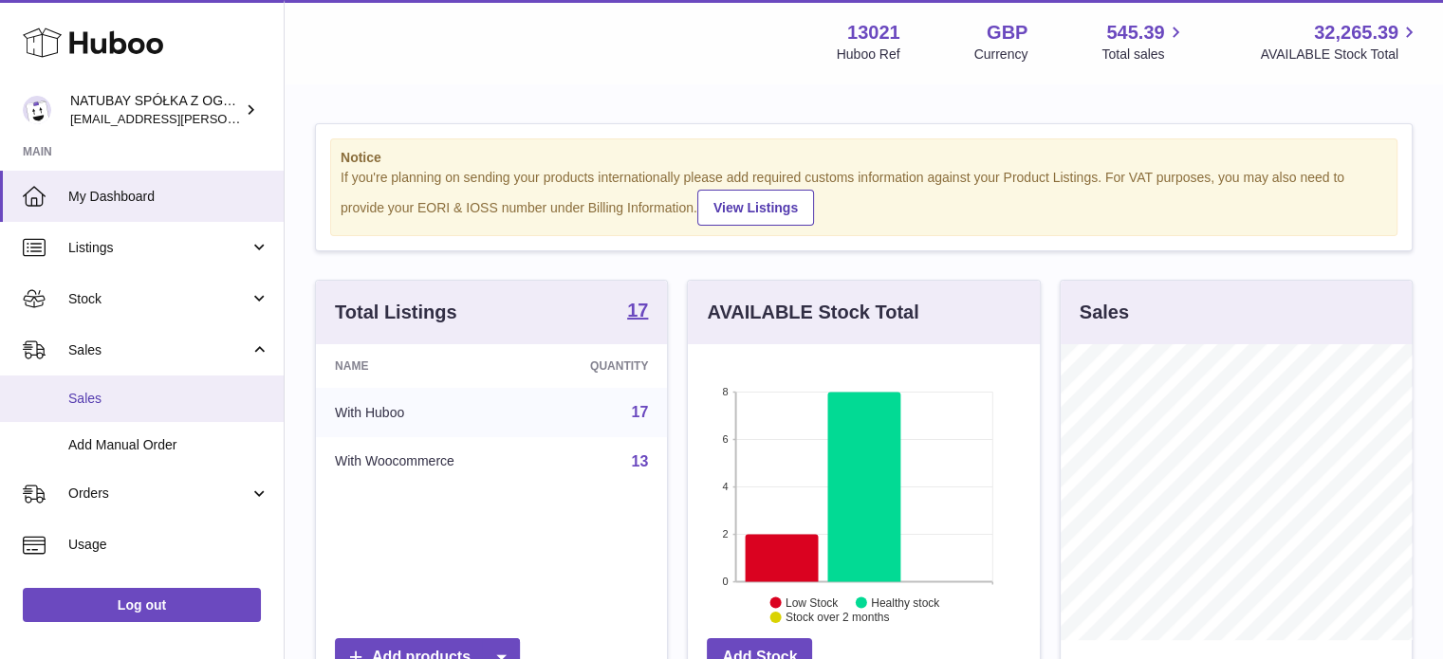
click at [137, 404] on span "Sales" at bounding box center [168, 399] width 201 height 18
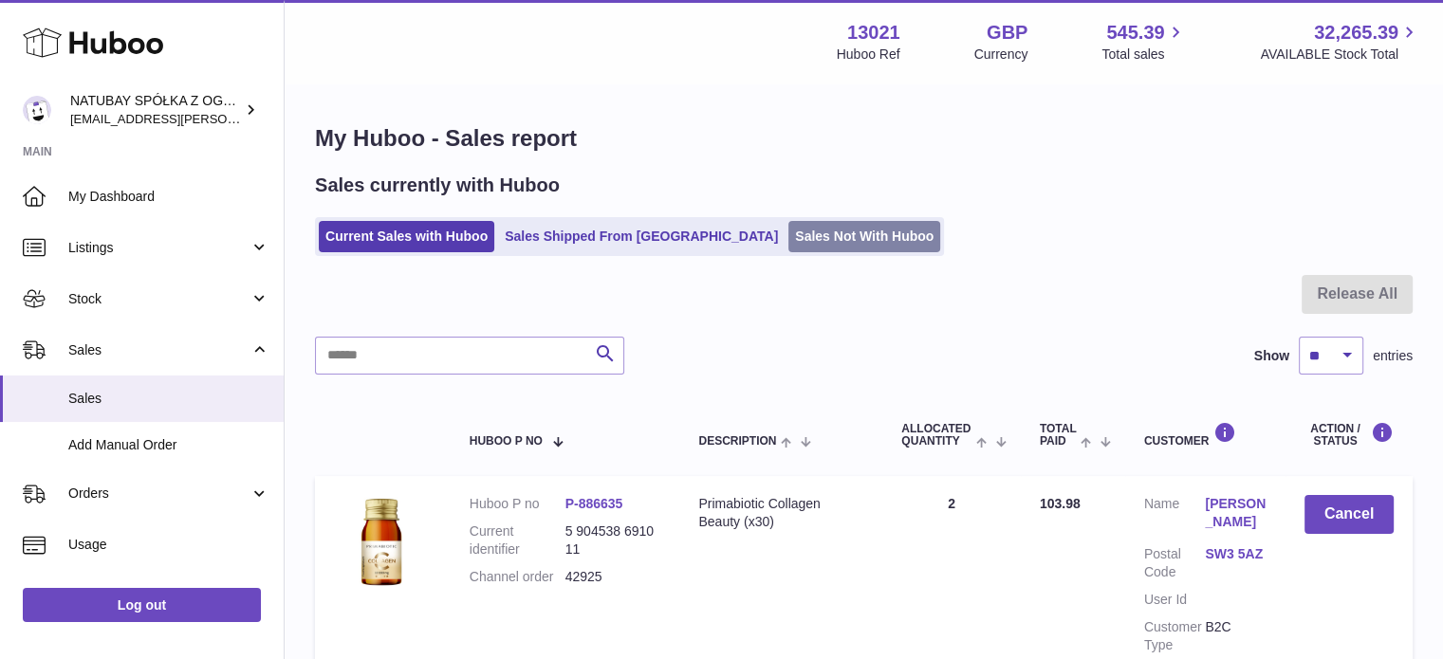
click at [788, 236] on link "Sales Not With Huboo" at bounding box center [864, 236] width 152 height 31
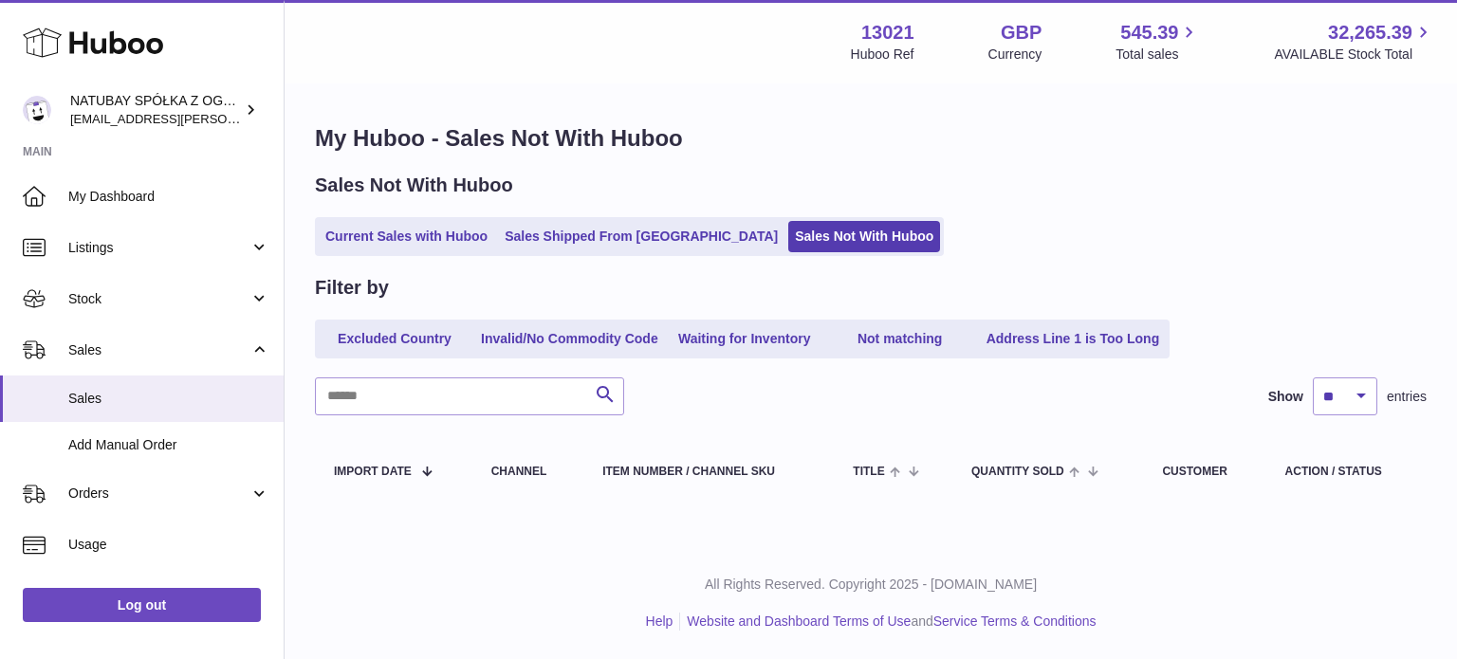
click at [425, 230] on link "Current Sales with Huboo" at bounding box center [406, 236] width 175 height 31
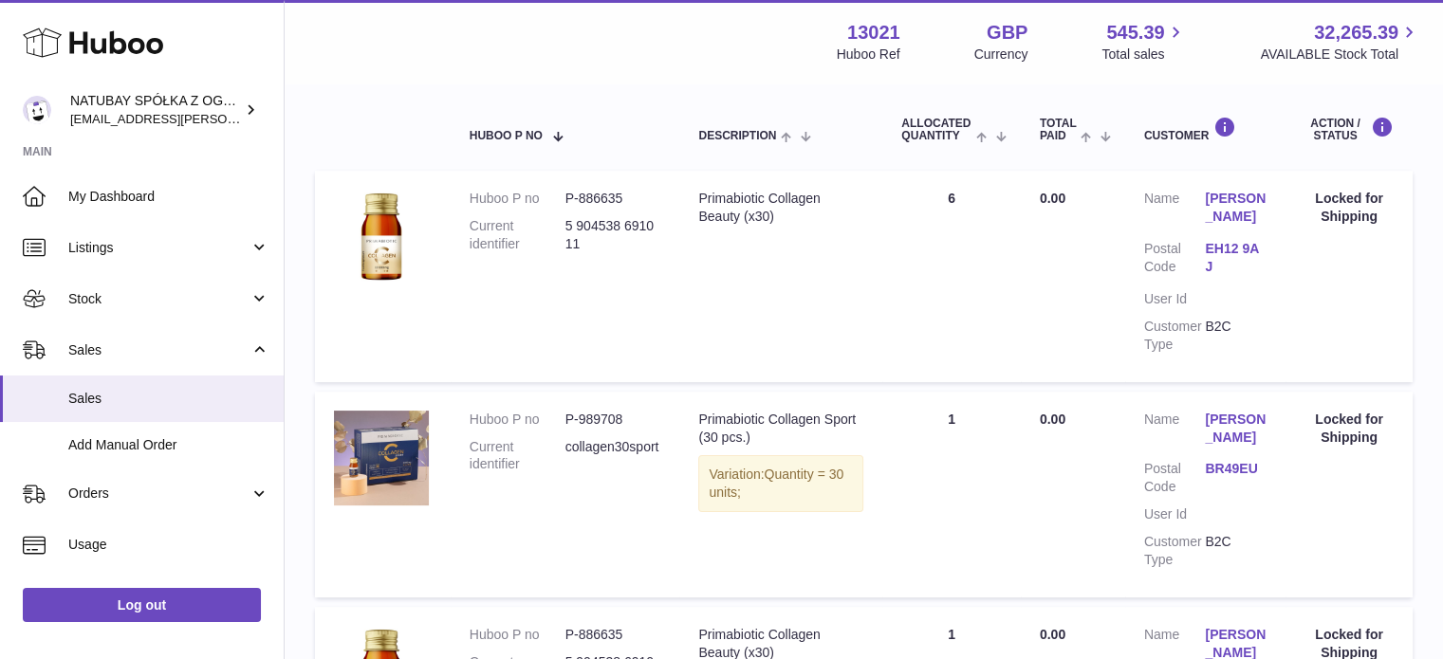
scroll to position [285, 0]
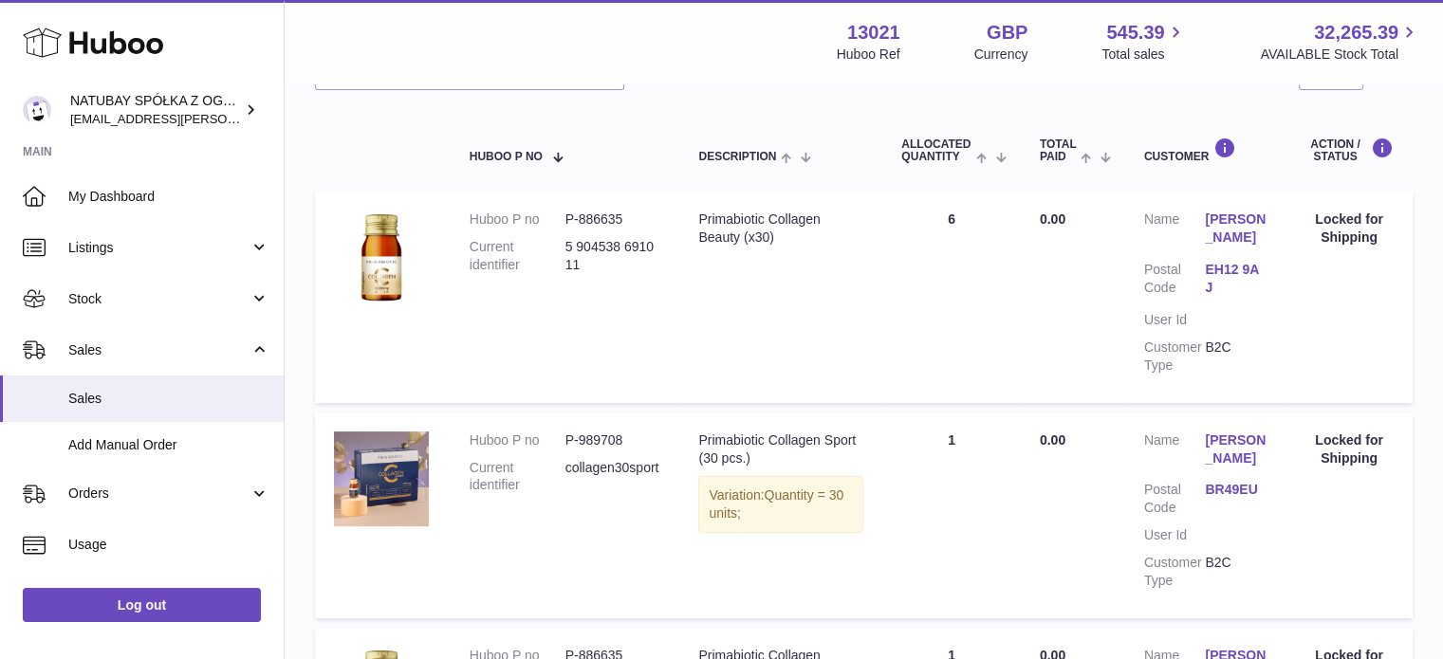
drag, startPoint x: 937, startPoint y: 222, endPoint x: 953, endPoint y: 222, distance: 16.1
click at [953, 222] on td "Quantity Sold 6" at bounding box center [951, 297] width 138 height 211
click at [960, 223] on td "Quantity Sold 6" at bounding box center [951, 297] width 138 height 211
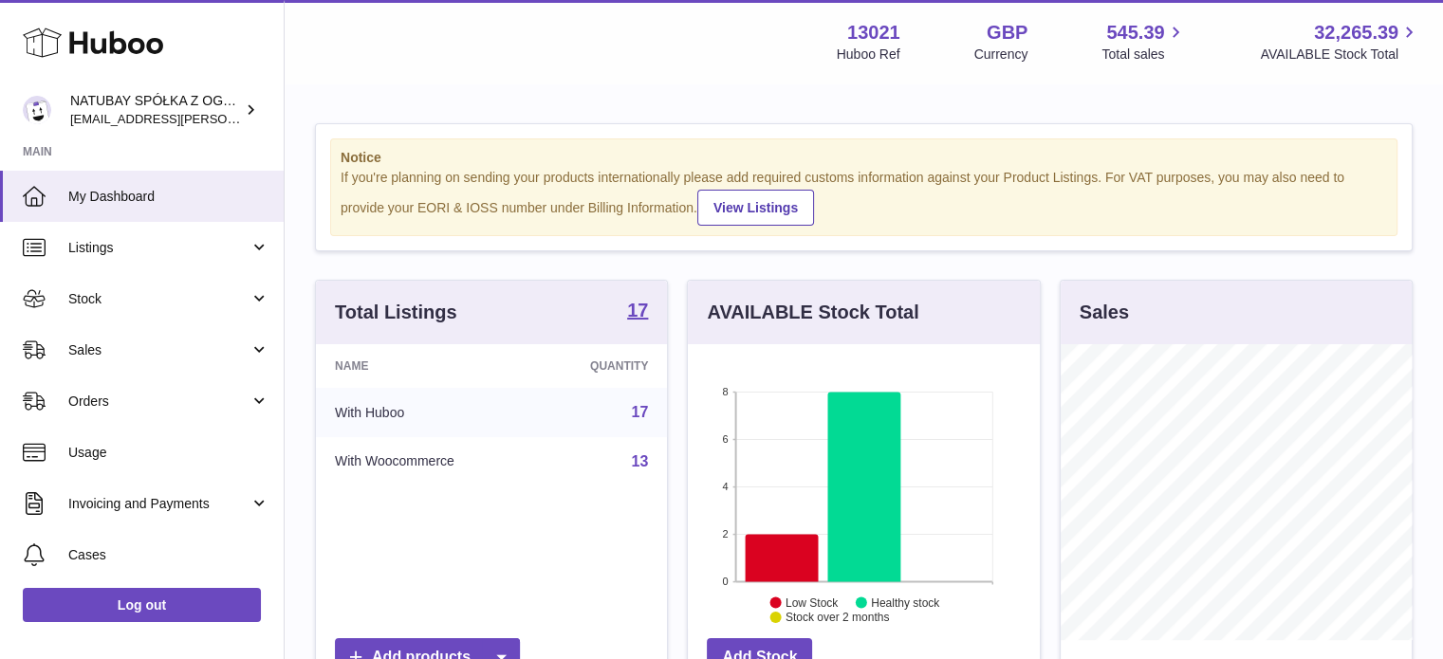
scroll to position [296, 352]
click at [759, 539] on icon at bounding box center [782, 557] width 73 height 47
